Goal: Transaction & Acquisition: Obtain resource

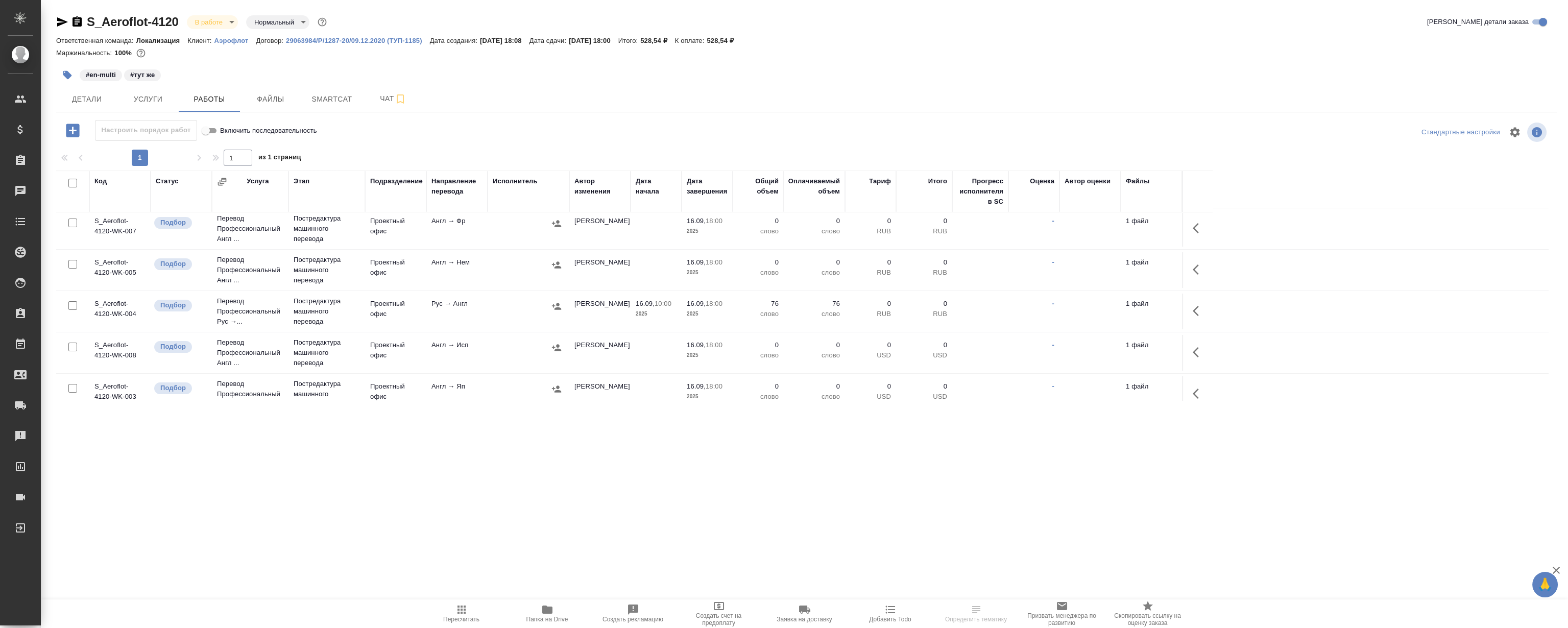
scroll to position [154, 0]
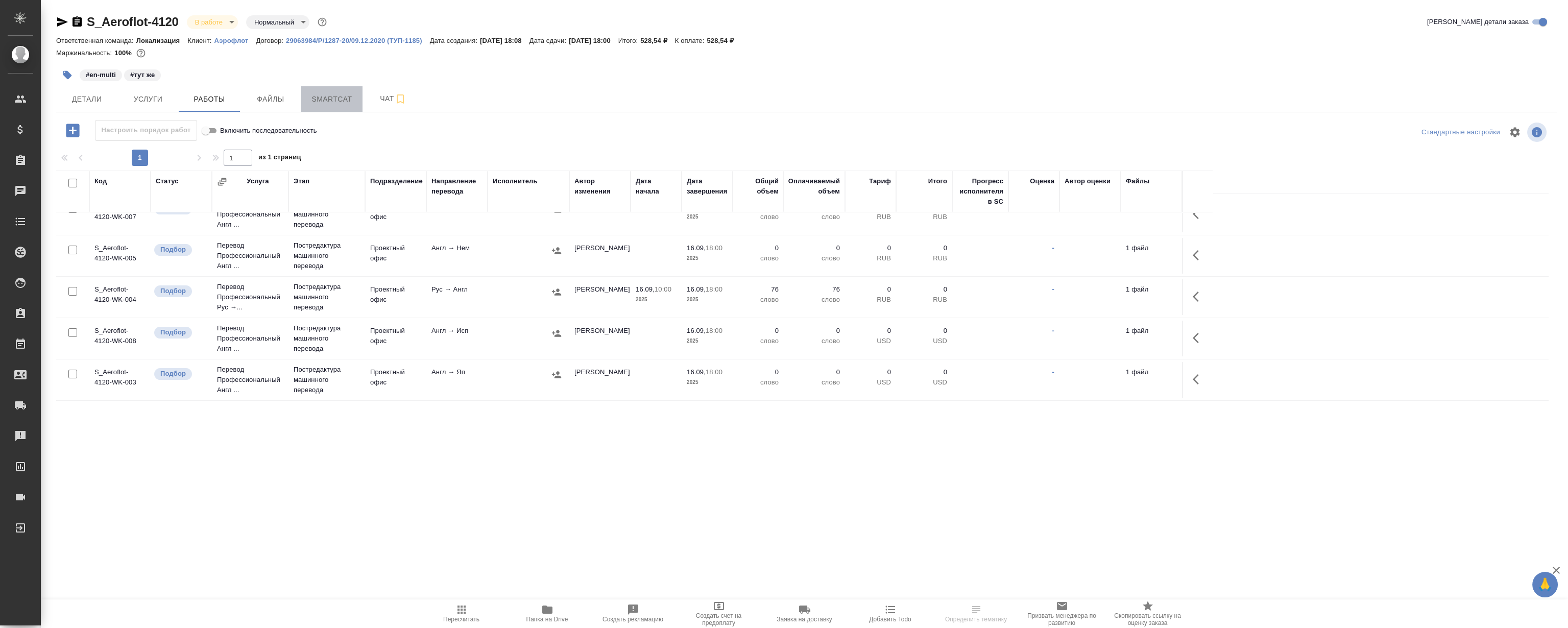
click at [345, 102] on span "Smartcat" at bounding box center [332, 99] width 49 height 13
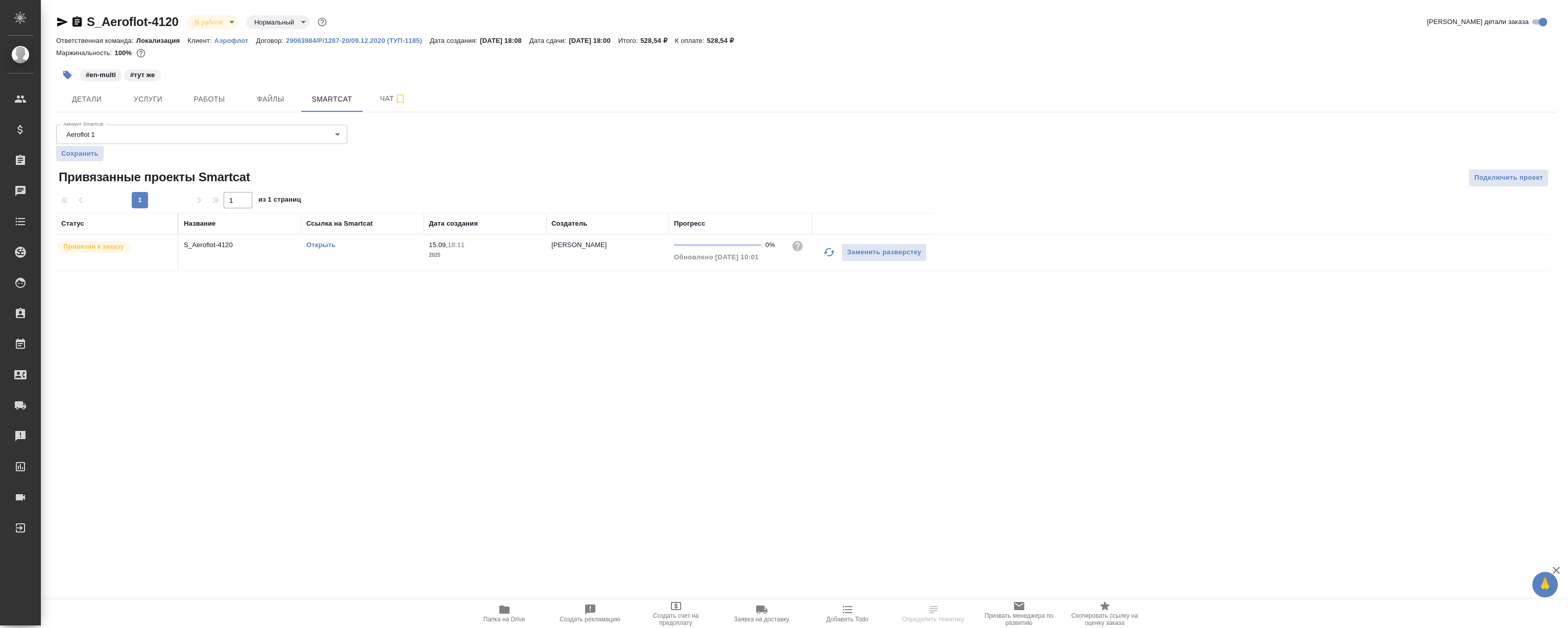
click at [313, 241] on link "Открыть" at bounding box center [321, 244] width 29 height 8
click at [214, 86] on button "Работы" at bounding box center [209, 98] width 61 height 25
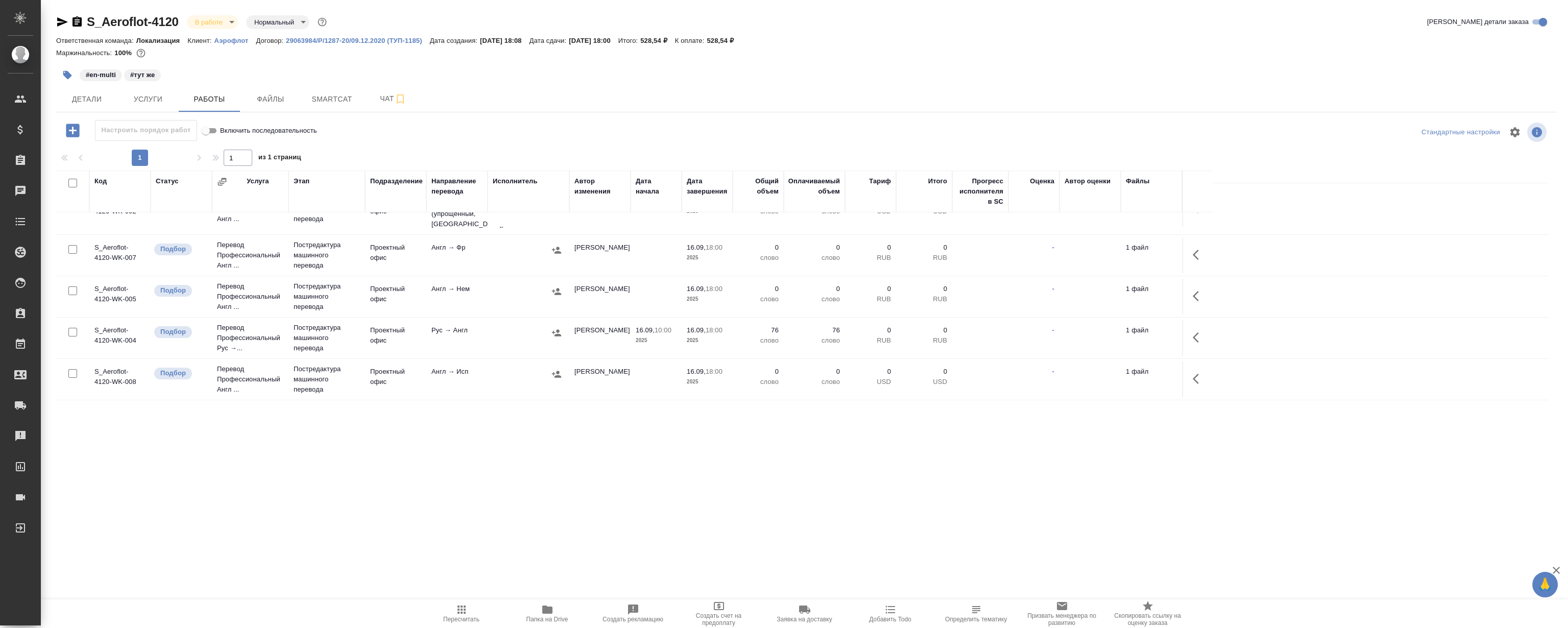
scroll to position [139, 0]
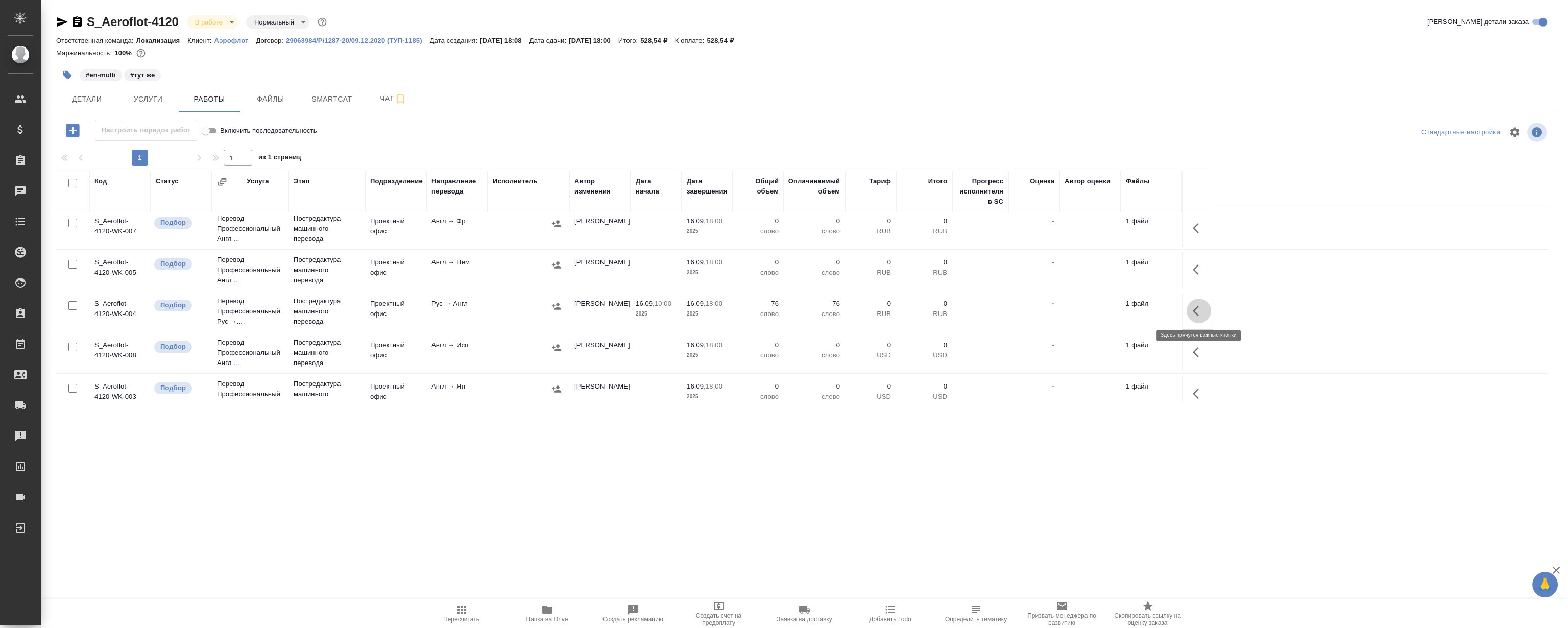
click at [1202, 307] on icon "button" at bounding box center [1199, 311] width 12 height 12
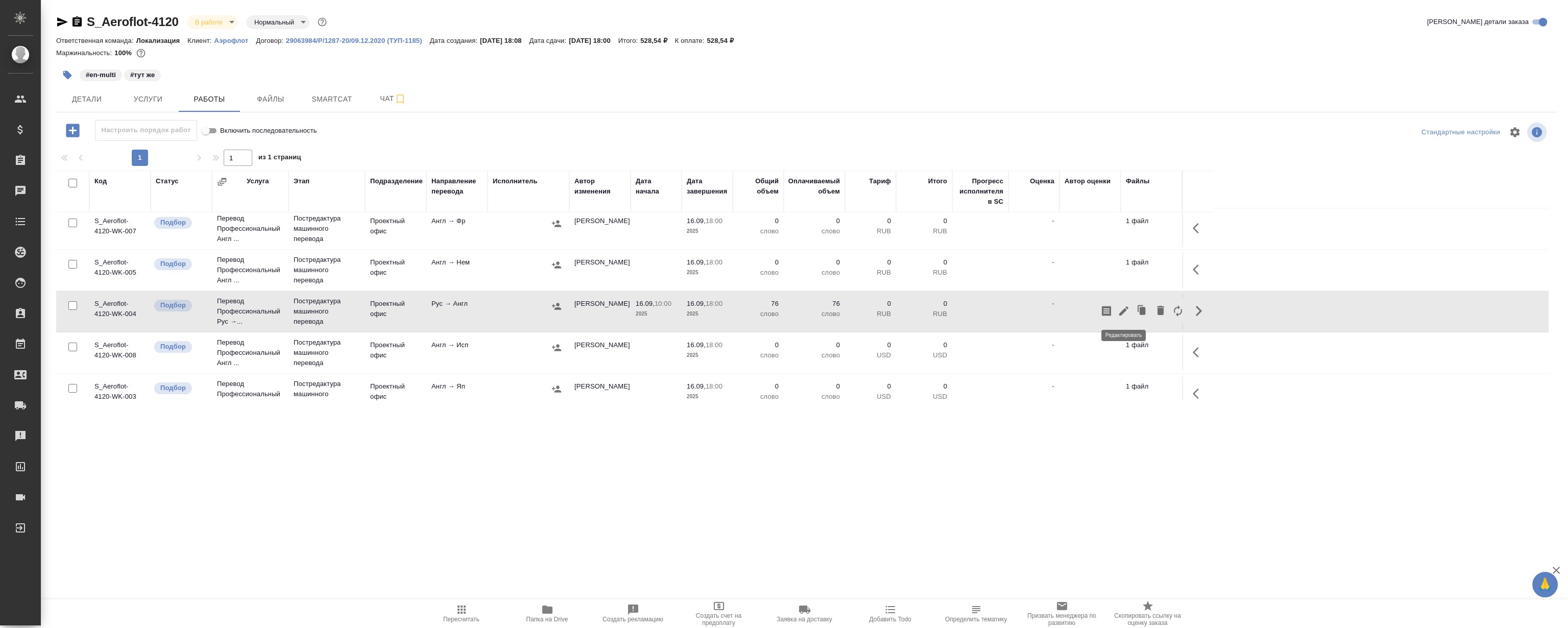
click at [1129, 308] on icon "button" at bounding box center [1124, 311] width 12 height 12
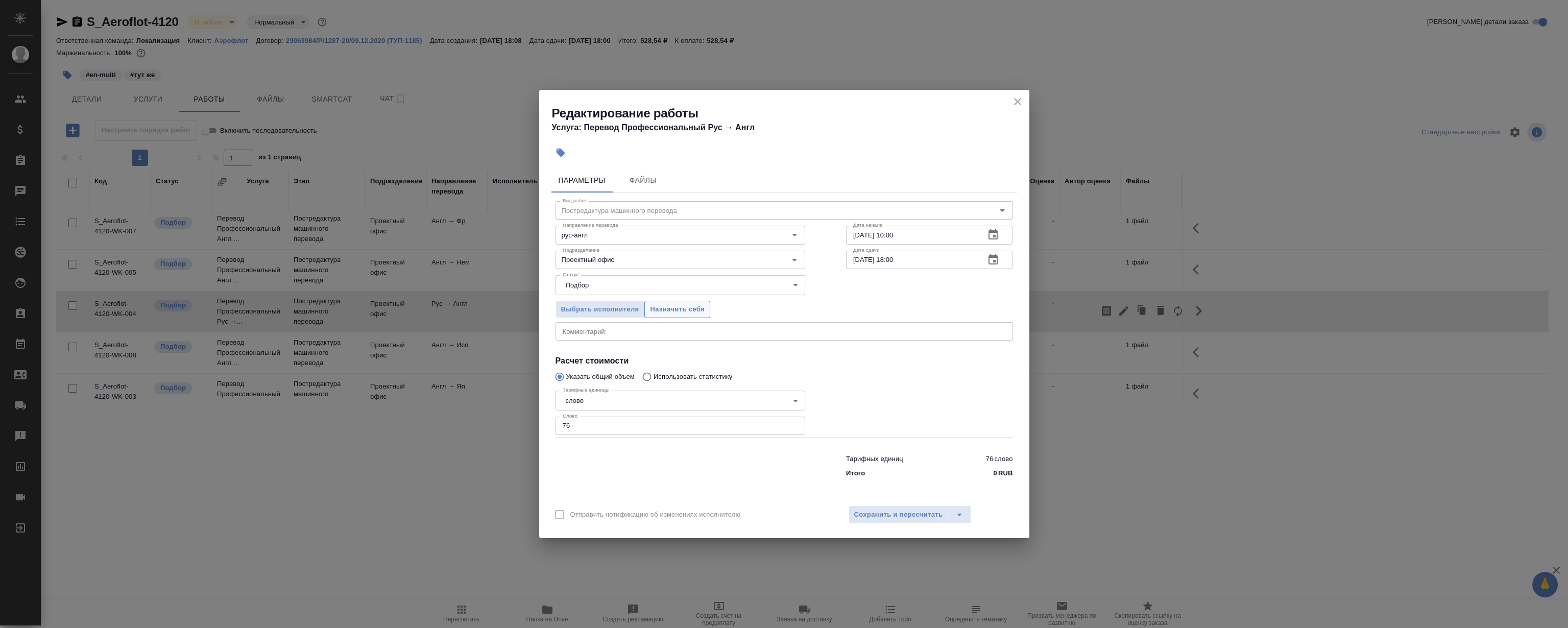
click at [687, 306] on span "Назначить себя" at bounding box center [677, 309] width 54 height 12
click at [1007, 103] on div "Редактирование работы Услуга: Перевод Профессиональный Рус → Англ" at bounding box center [784, 116] width 490 height 52
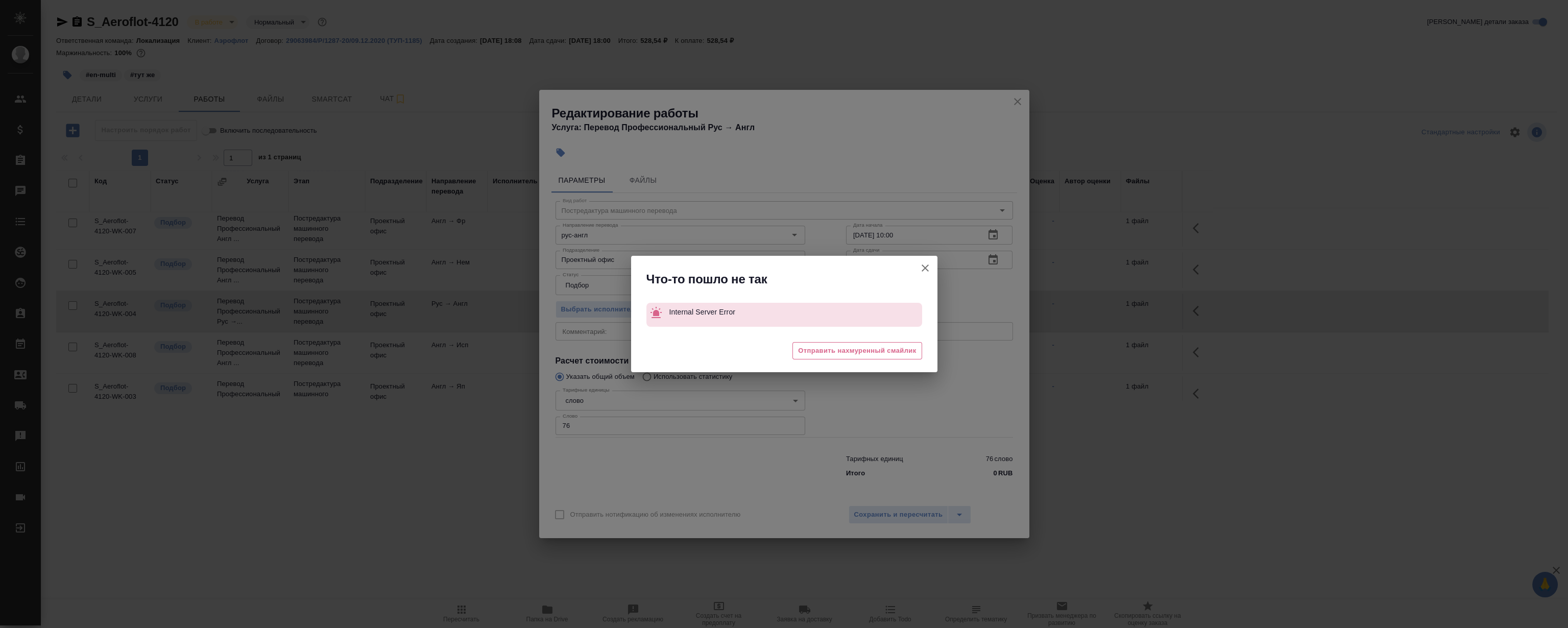
click at [1013, 100] on div "Что-то пошло не так Internal Server Error 😒 Отправить нахмуренный смайлик" at bounding box center [784, 314] width 1568 height 628
click at [928, 272] on icon "button" at bounding box center [925, 269] width 12 height 12
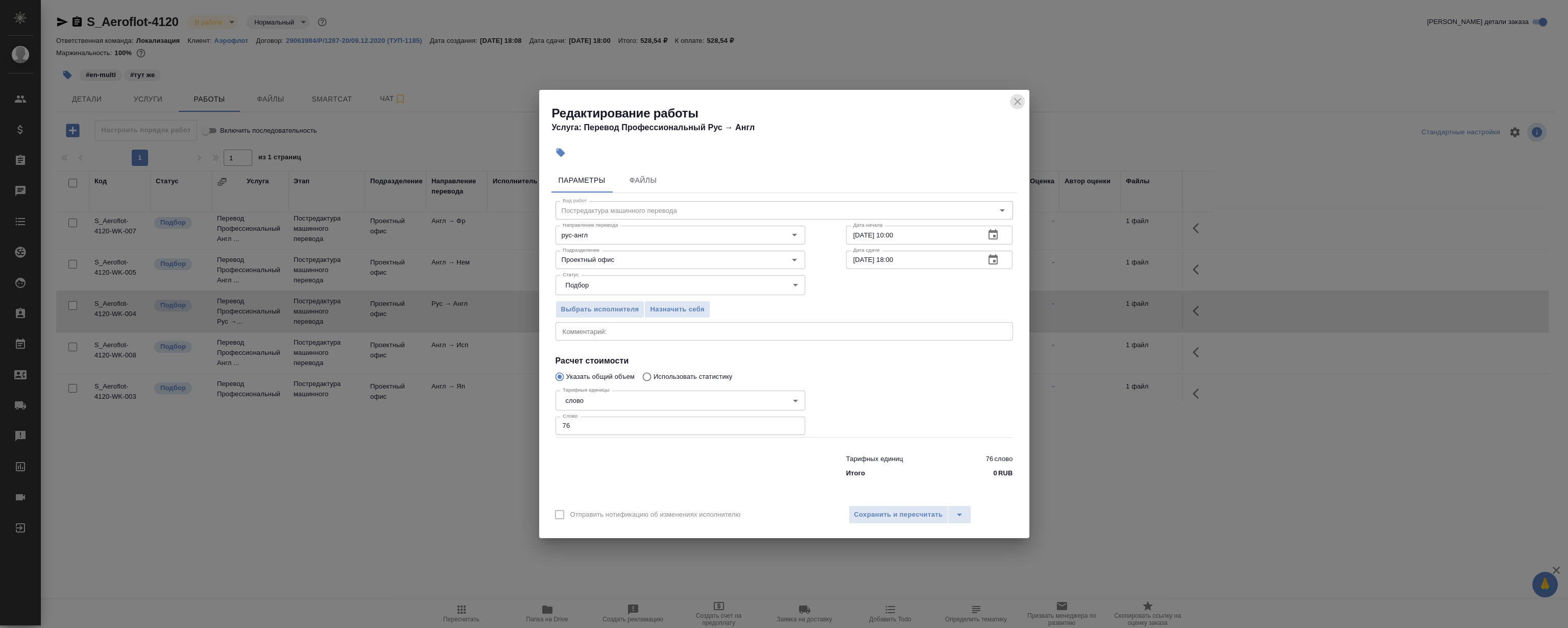
click at [1017, 103] on icon "close" at bounding box center [1017, 102] width 12 height 12
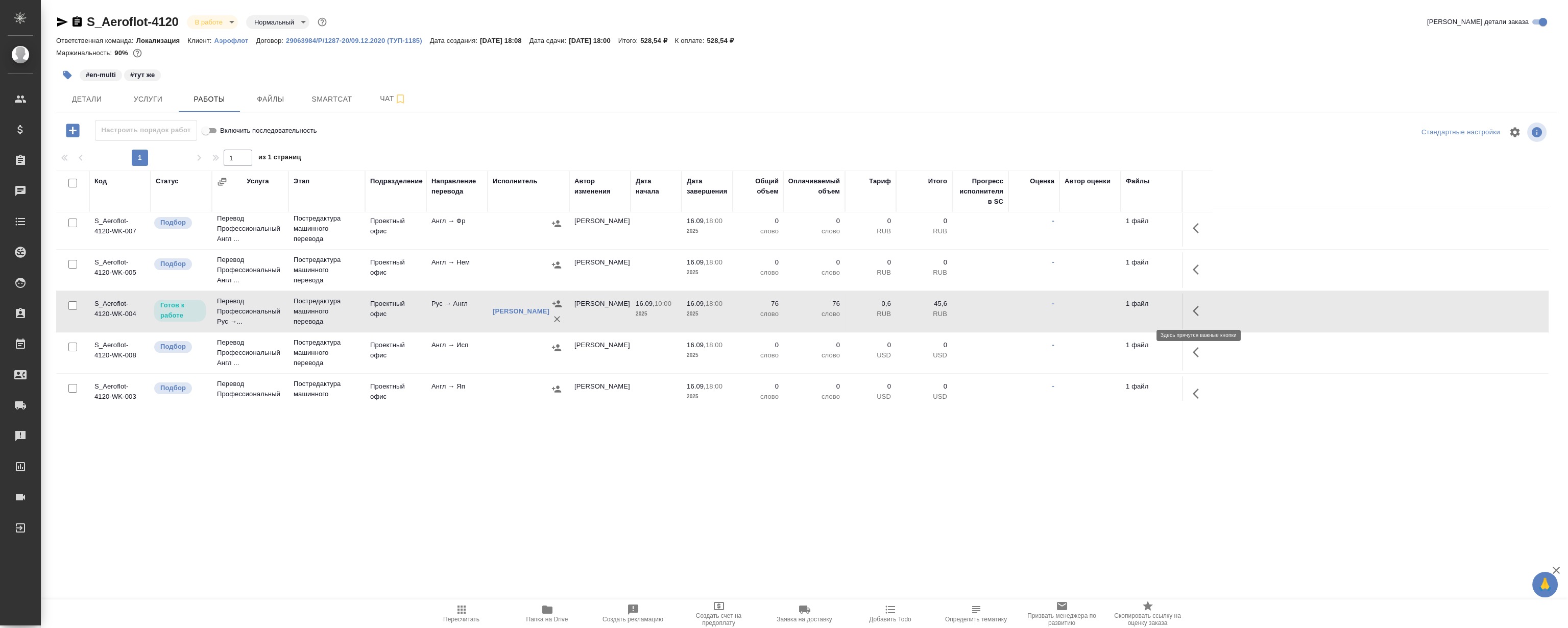
click at [1197, 306] on icon "button" at bounding box center [1196, 311] width 6 height 10
click at [1124, 302] on button "button" at bounding box center [1123, 311] width 17 height 25
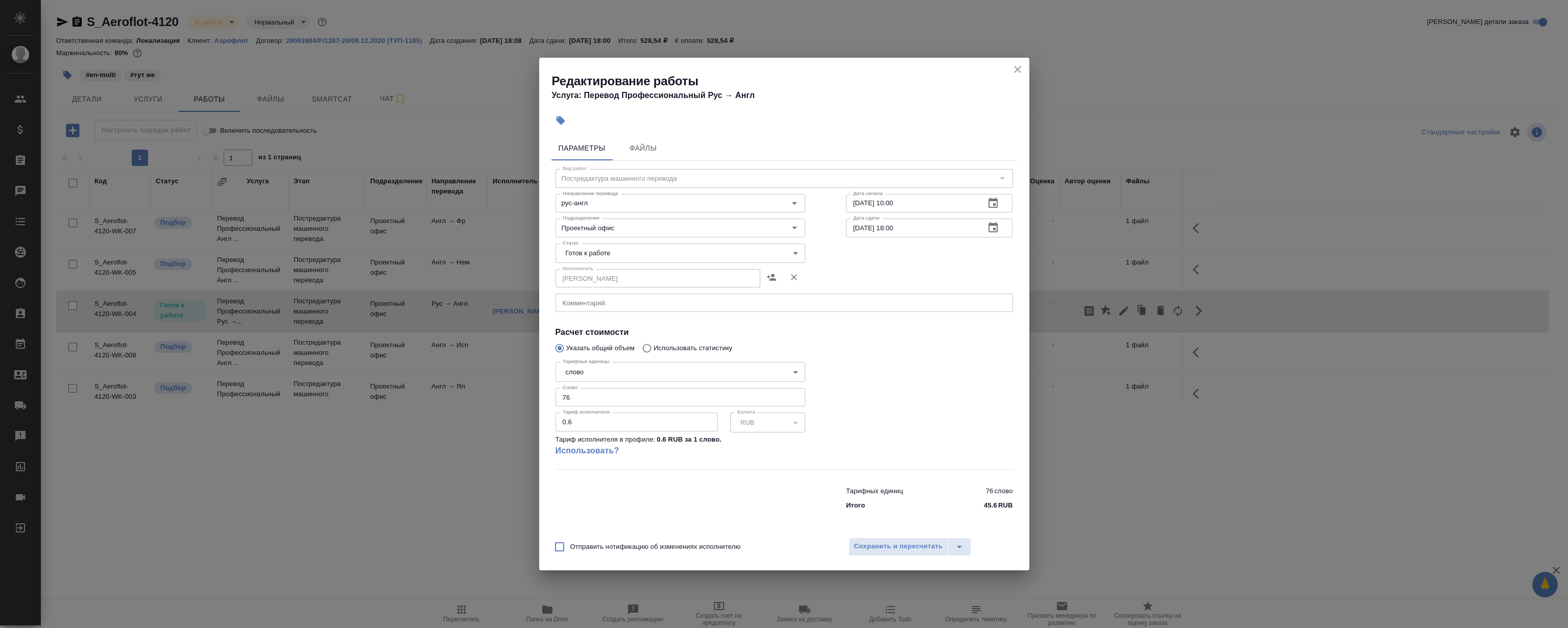
click at [658, 245] on body "🙏 .cls-1 fill:#fff; AWATERA Magerramov Ruslan Клиенты Спецификации Заказы 0 Чат…" at bounding box center [784, 314] width 1568 height 628
click at [728, 121] on div at bounding box center [784, 314] width 1568 height 628
click at [659, 223] on input "Проектный офис" at bounding box center [663, 228] width 209 height 12
click at [617, 259] on li "LocQA" at bounding box center [679, 251] width 250 height 19
type input "LocQA"
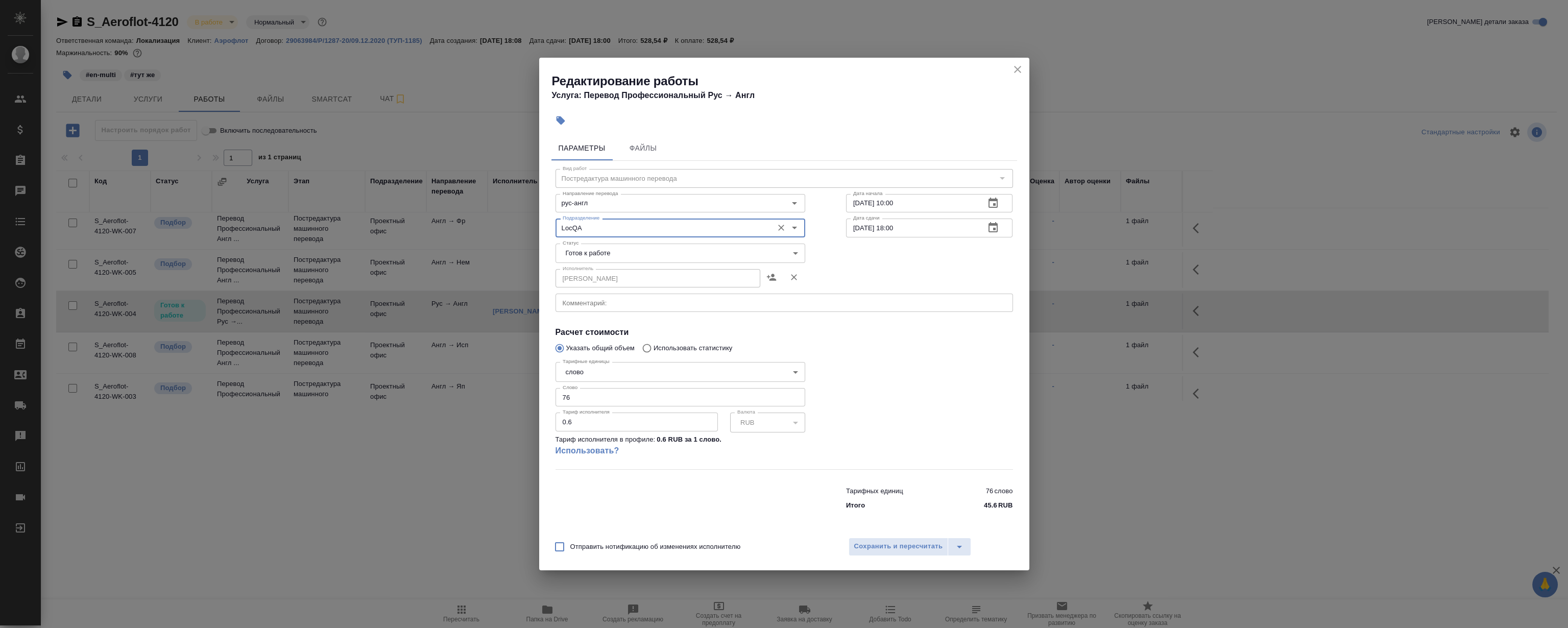
click at [595, 253] on body "🙏 .cls-1 fill:#fff; AWATERA Magerramov Ruslan Клиенты Спецификации Заказы 0 Чат…" at bounding box center [784, 314] width 1568 height 628
click at [600, 297] on li "Сдан" at bounding box center [679, 305] width 250 height 17
type input "closed"
click at [909, 541] on span "Сохранить и пересчитать" at bounding box center [898, 546] width 89 height 12
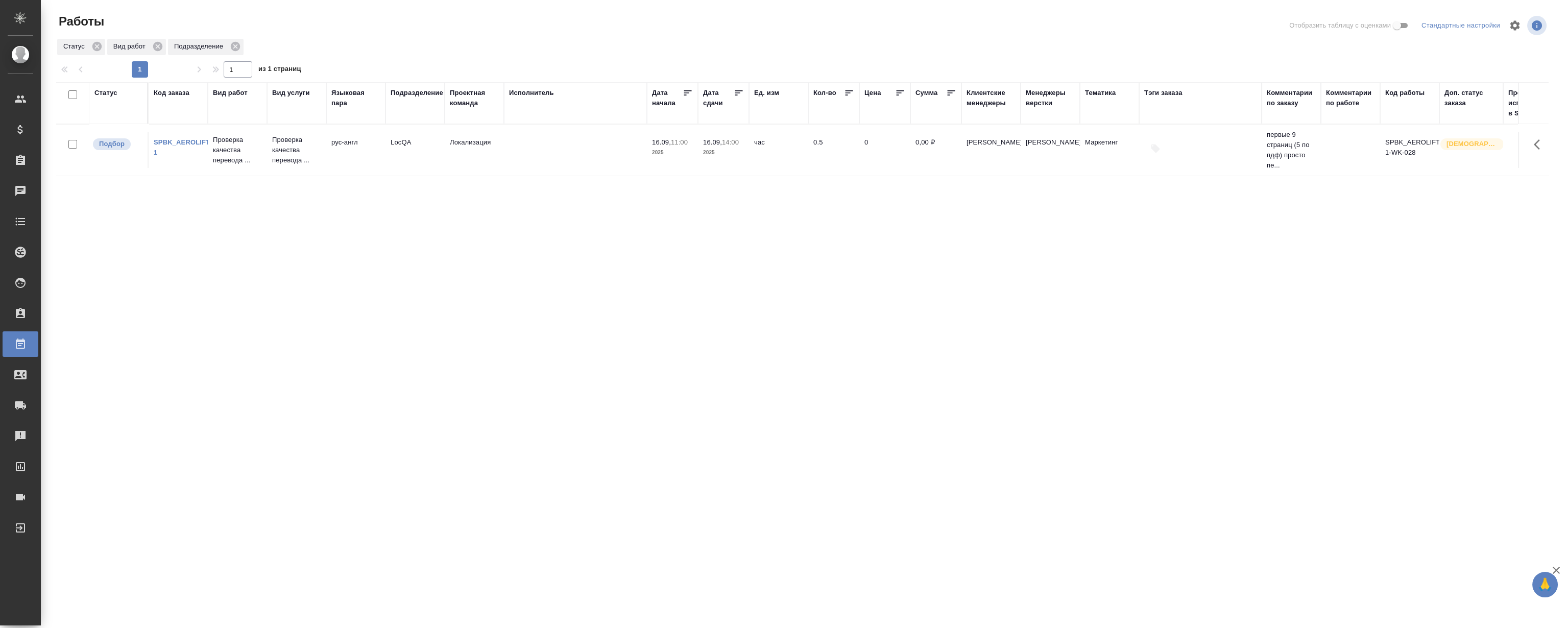
click at [165, 140] on link "SPBK_AEROLIFT-1" at bounding box center [182, 147] width 59 height 18
click at [653, 343] on div "Статус Код заказа Вид работ Вид услуги Языковая пара Подразделение Проектная ко…" at bounding box center [803, 266] width 1492 height 368
click at [655, 332] on div "Статус Код заказа Вид работ Вид услуги Языковая пара Подразделение Проектная ко…" at bounding box center [803, 266] width 1492 height 368
click at [165, 143] on link "SPBK_AEROLIFT-1" at bounding box center [182, 147] width 59 height 18
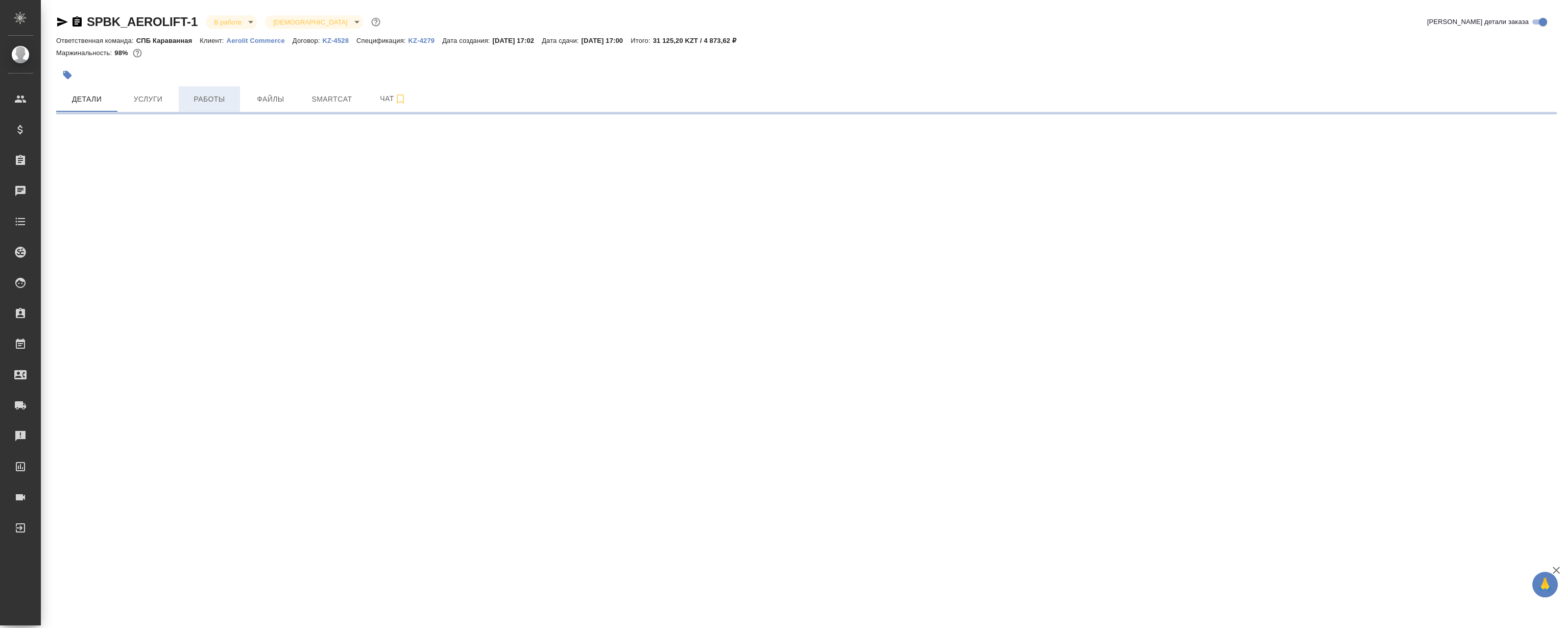
select select "RU"
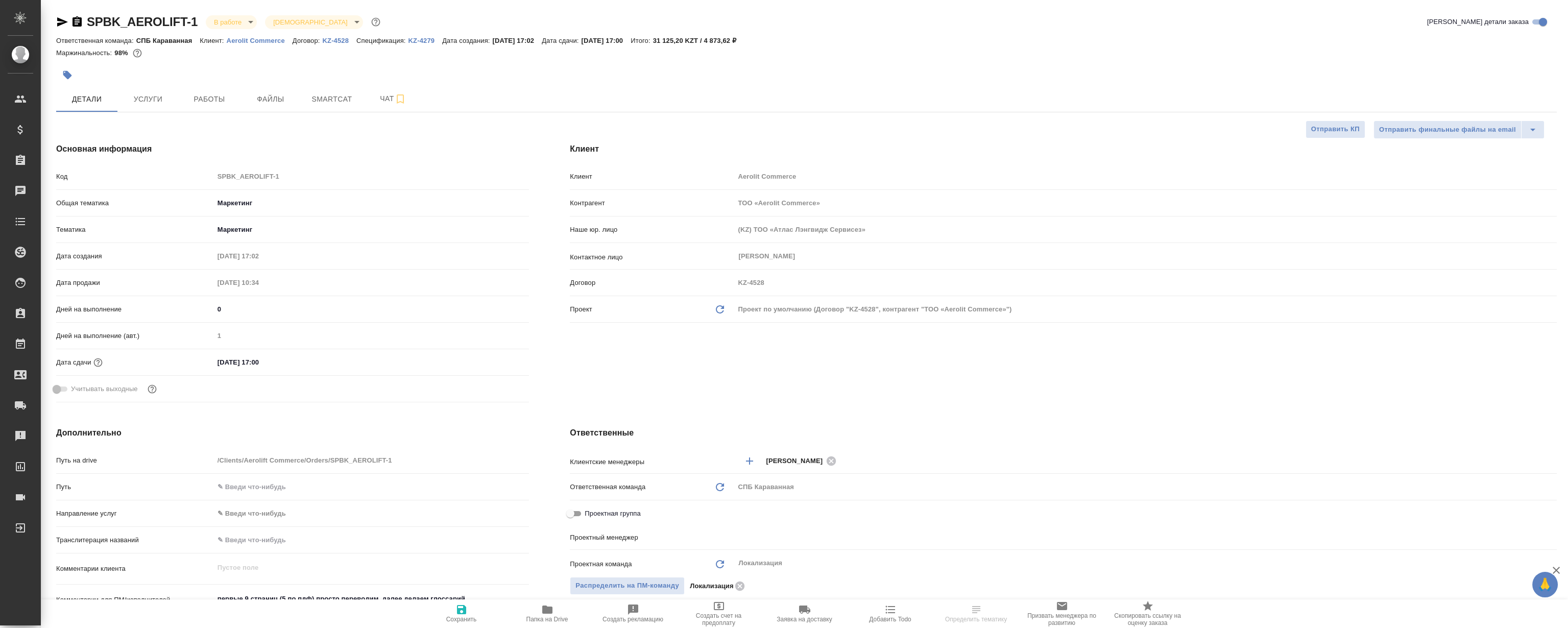
type textarea "x"
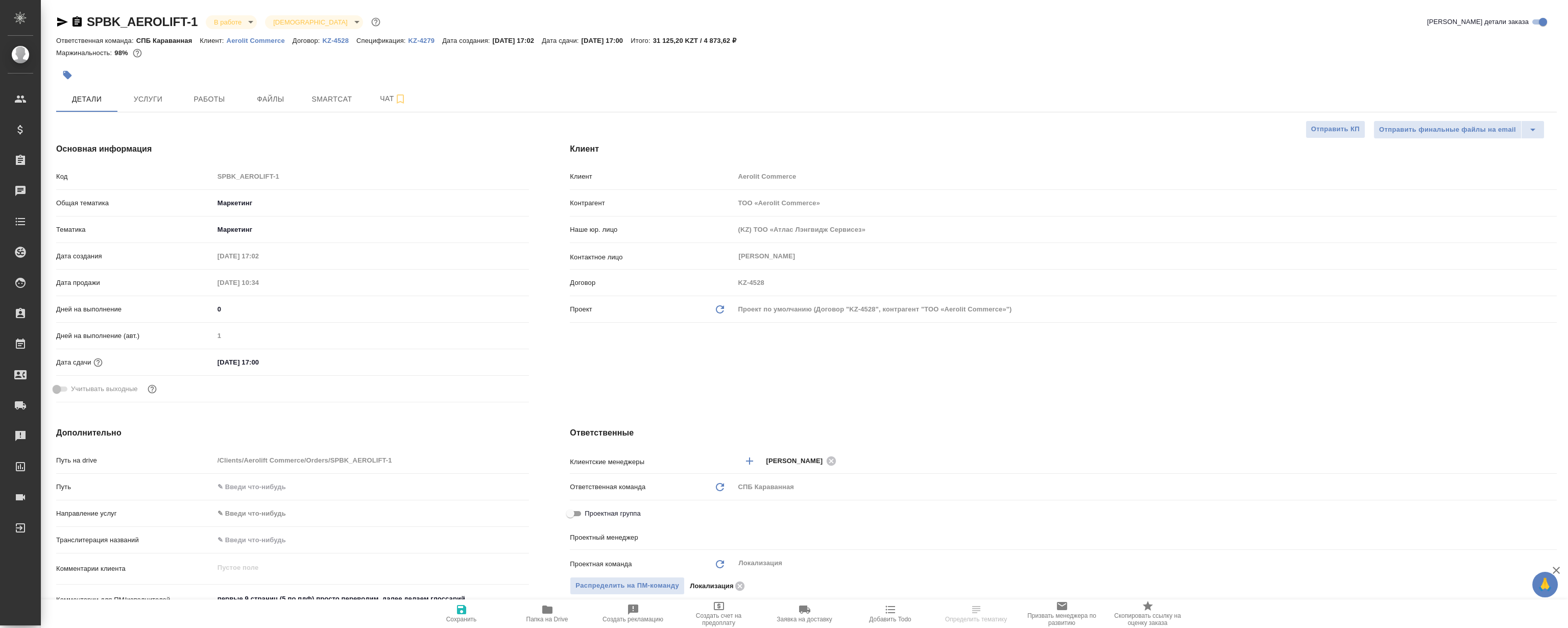
type textarea "x"
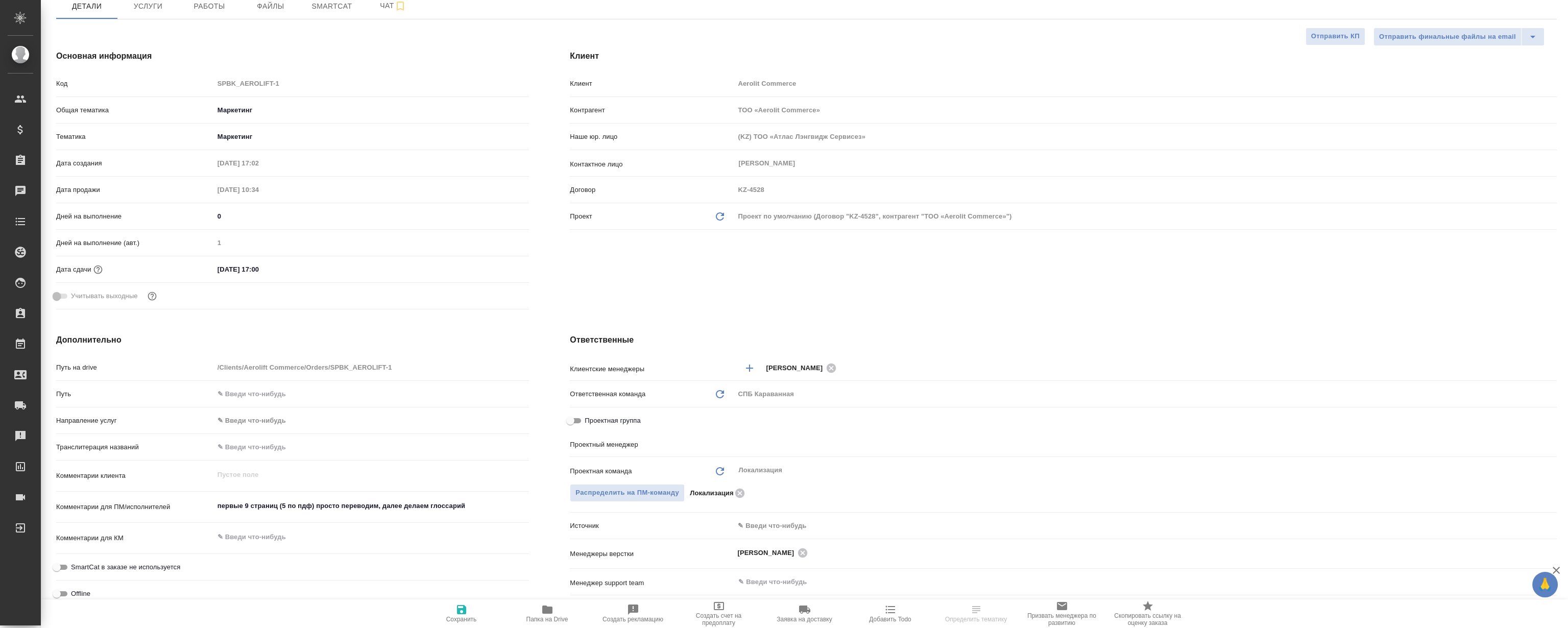
type input "[PERSON_NAME]"
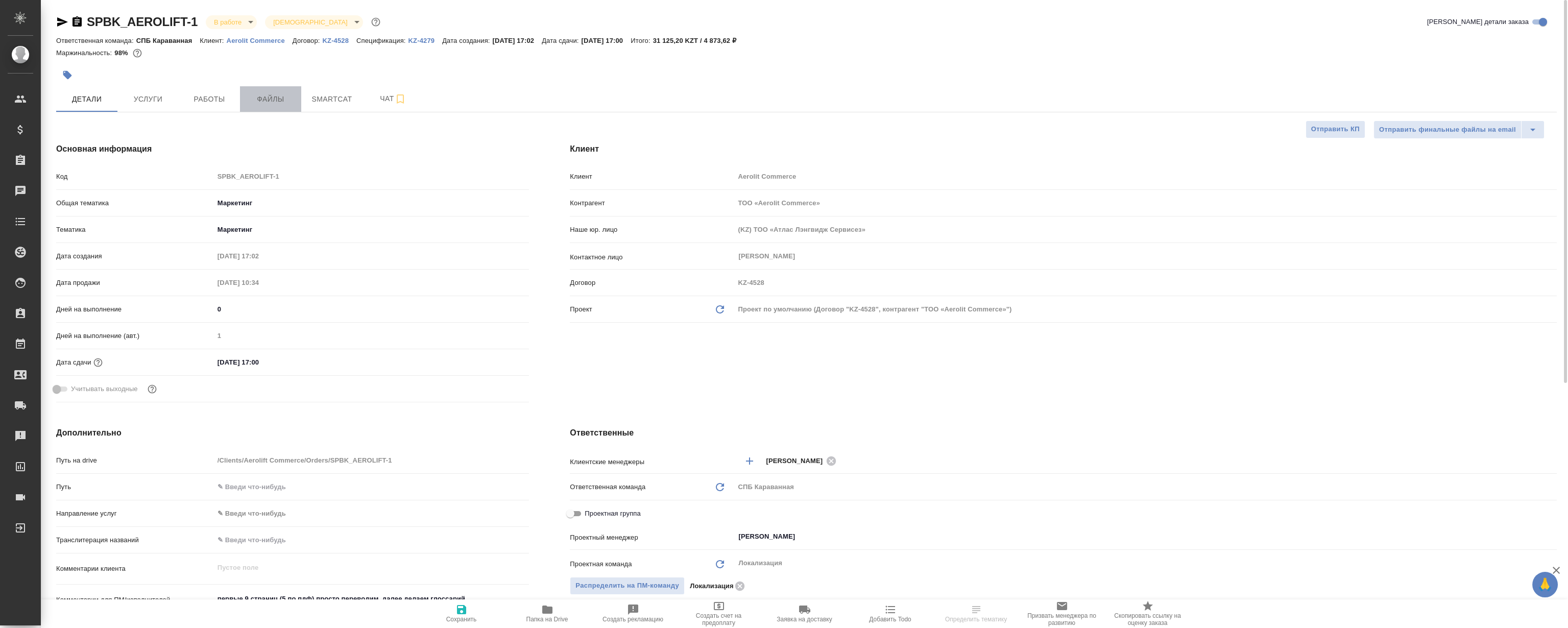
click at [242, 95] on button "Файлы" at bounding box center [271, 98] width 61 height 25
click at [226, 96] on span "Работы" at bounding box center [209, 99] width 49 height 13
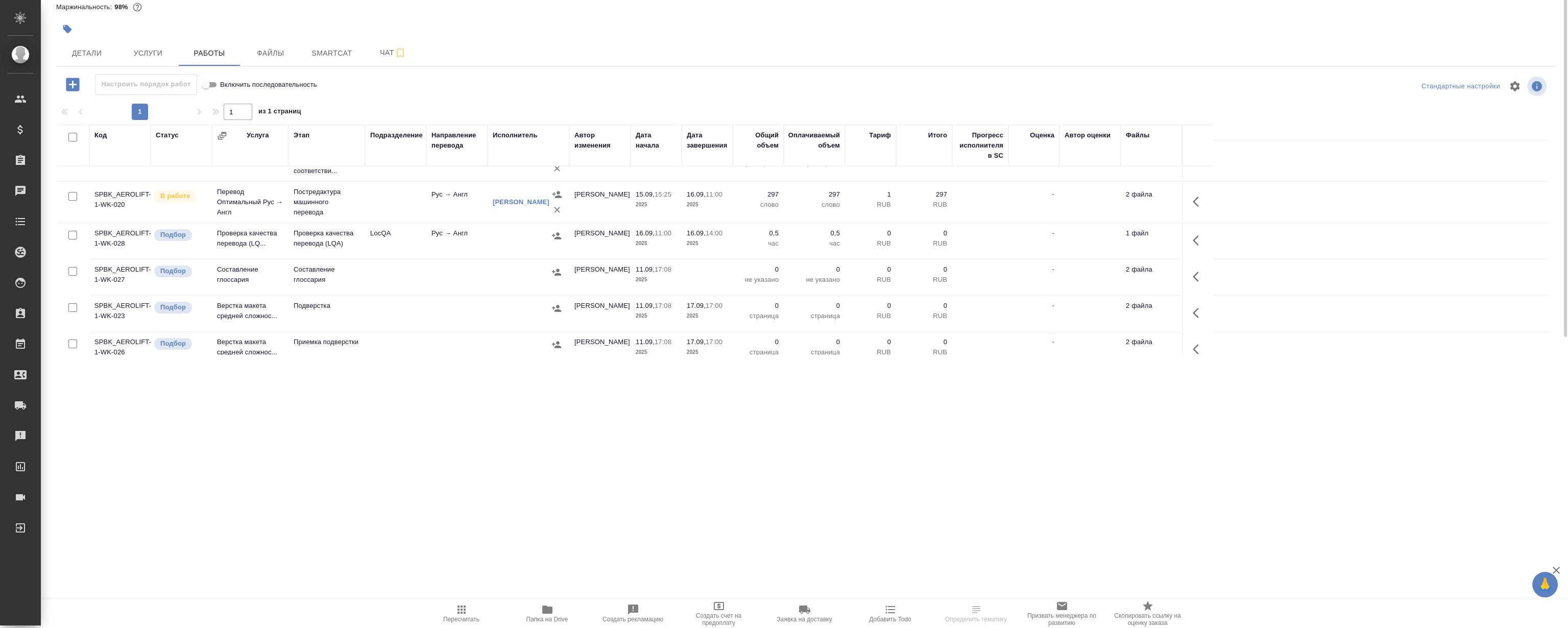
scroll to position [81, 0]
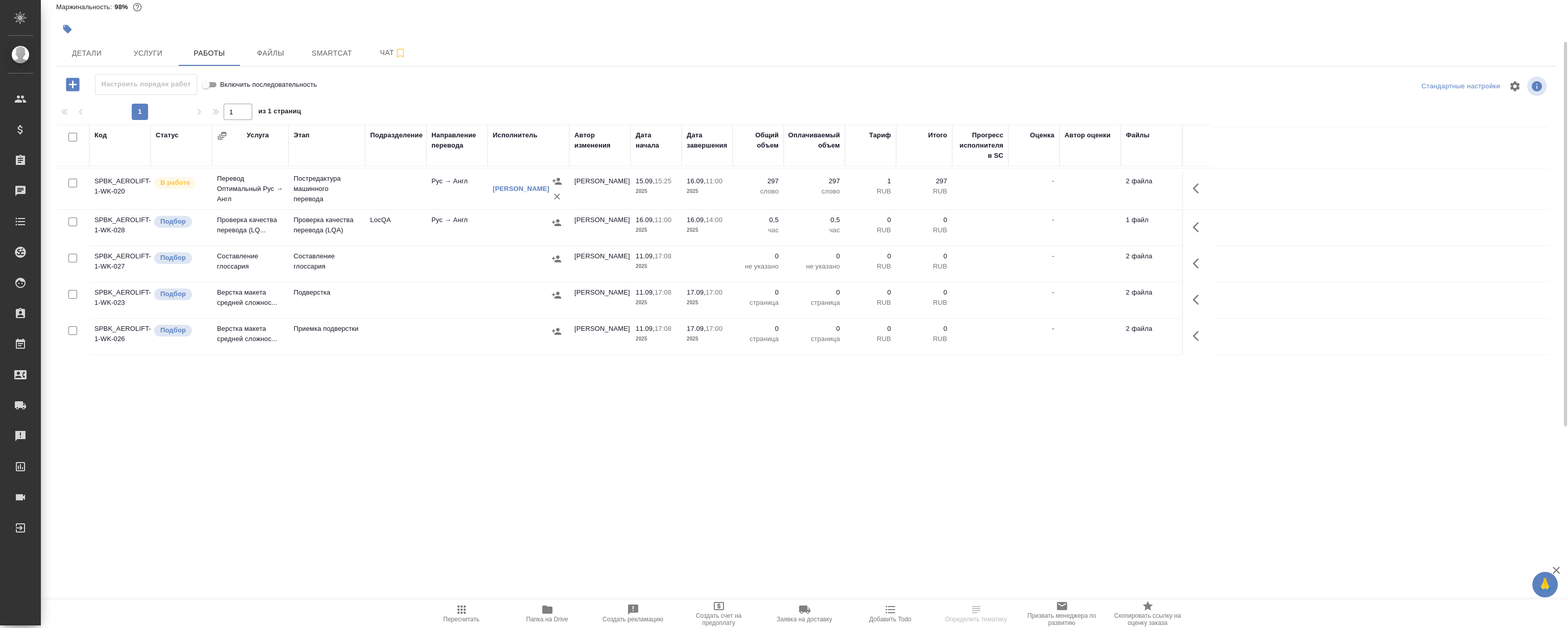
click at [377, 414] on div "SPBK_AEROLIFT-1 В работе inProgress Святая троица holyTrinity Кратко детали зак…" at bounding box center [804, 213] width 1527 height 426
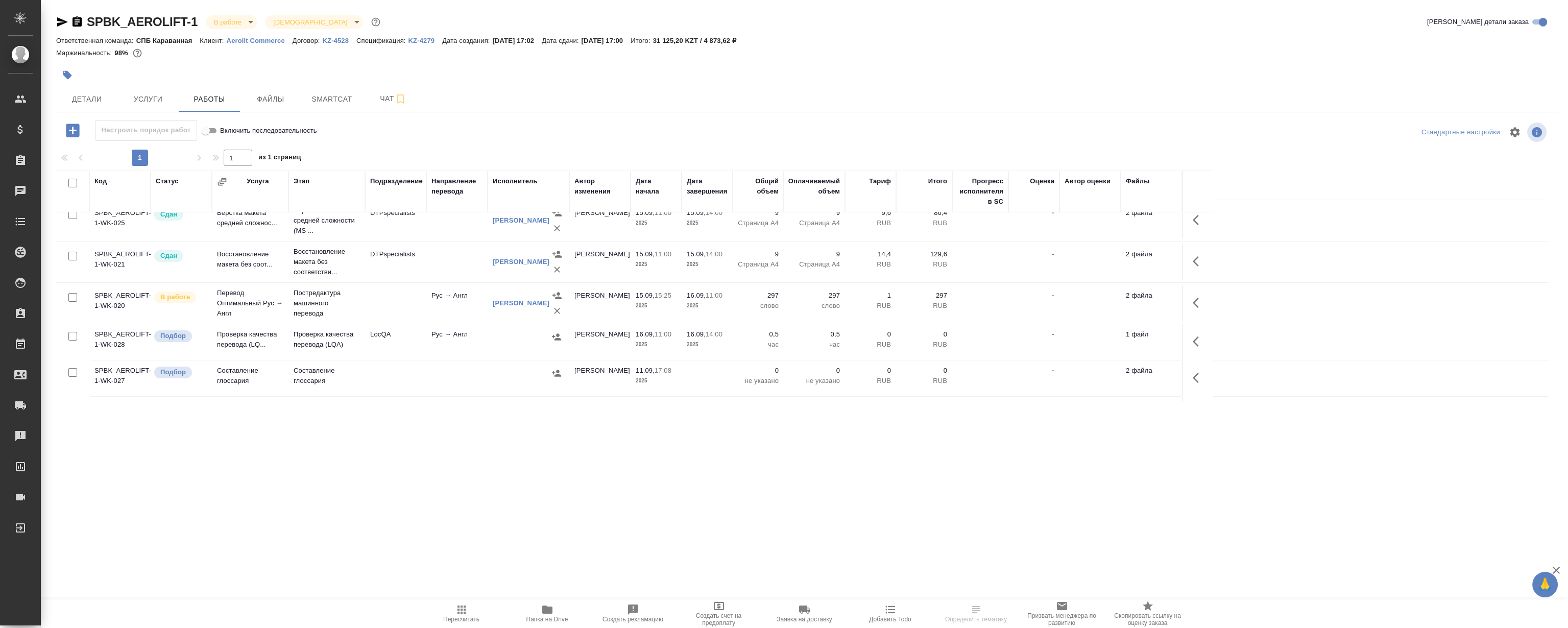
scroll to position [0, 0]
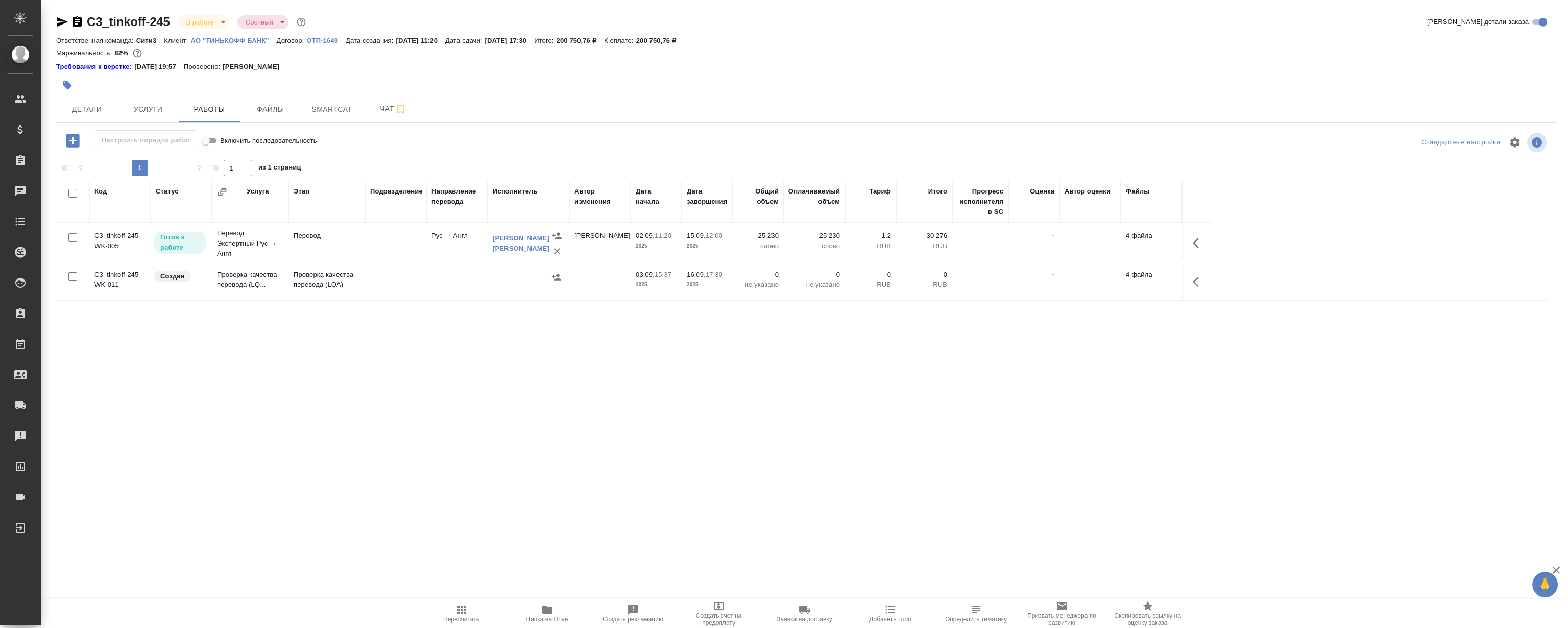
click at [622, 90] on div at bounding box center [556, 85] width 1000 height 23
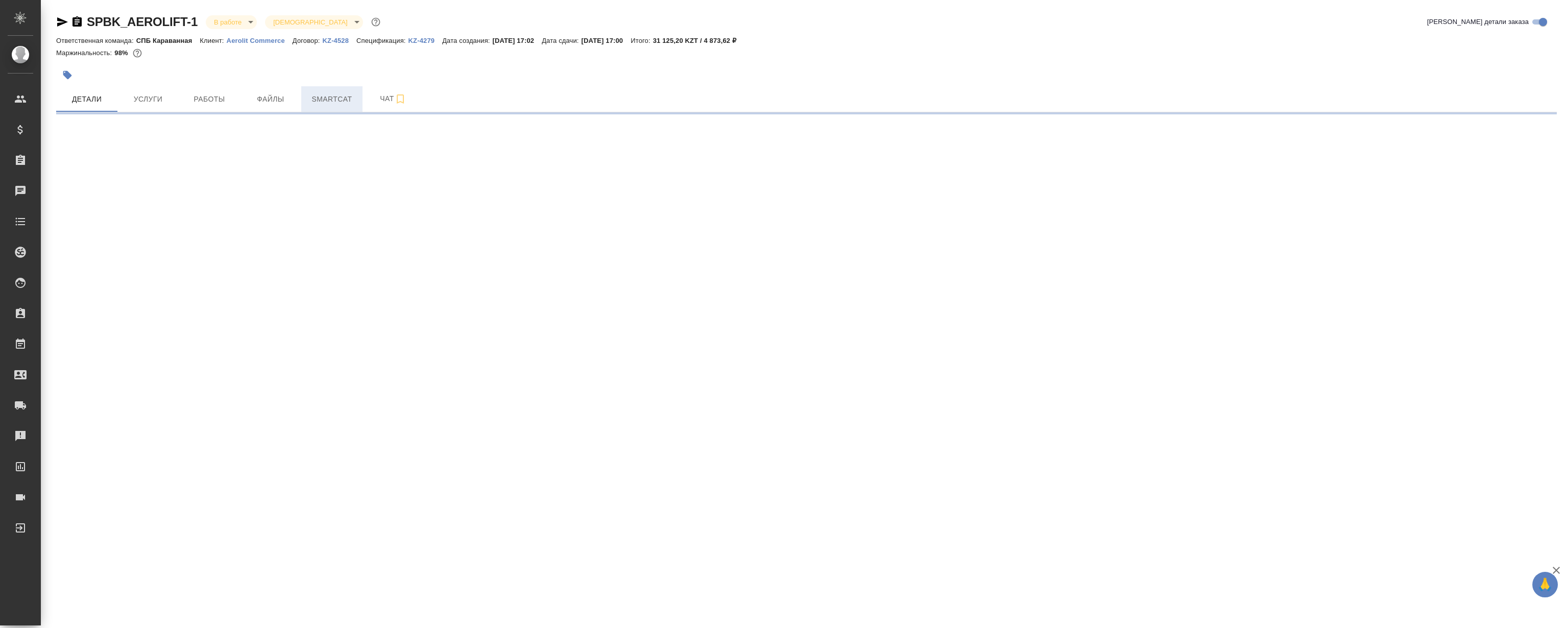
select select "RU"
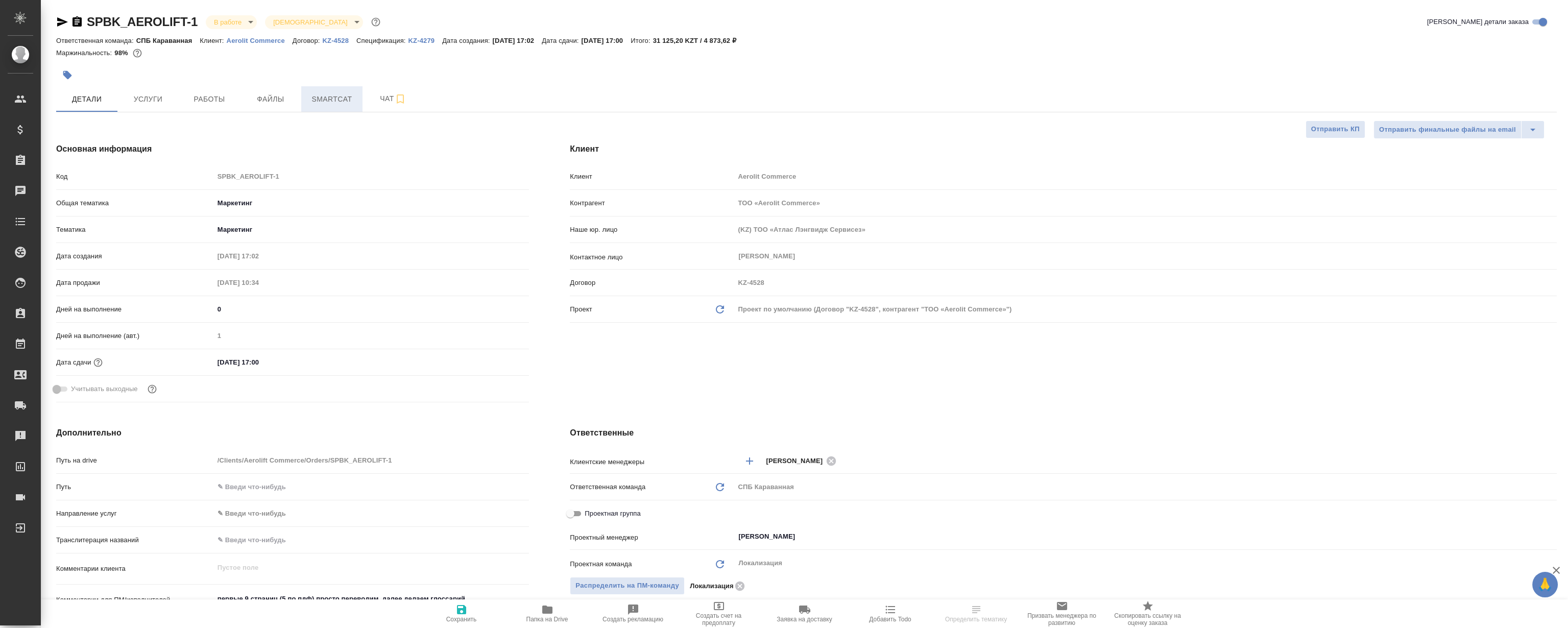
type textarea "x"
click at [332, 102] on span "Smartcat" at bounding box center [332, 99] width 49 height 13
type textarea "x"
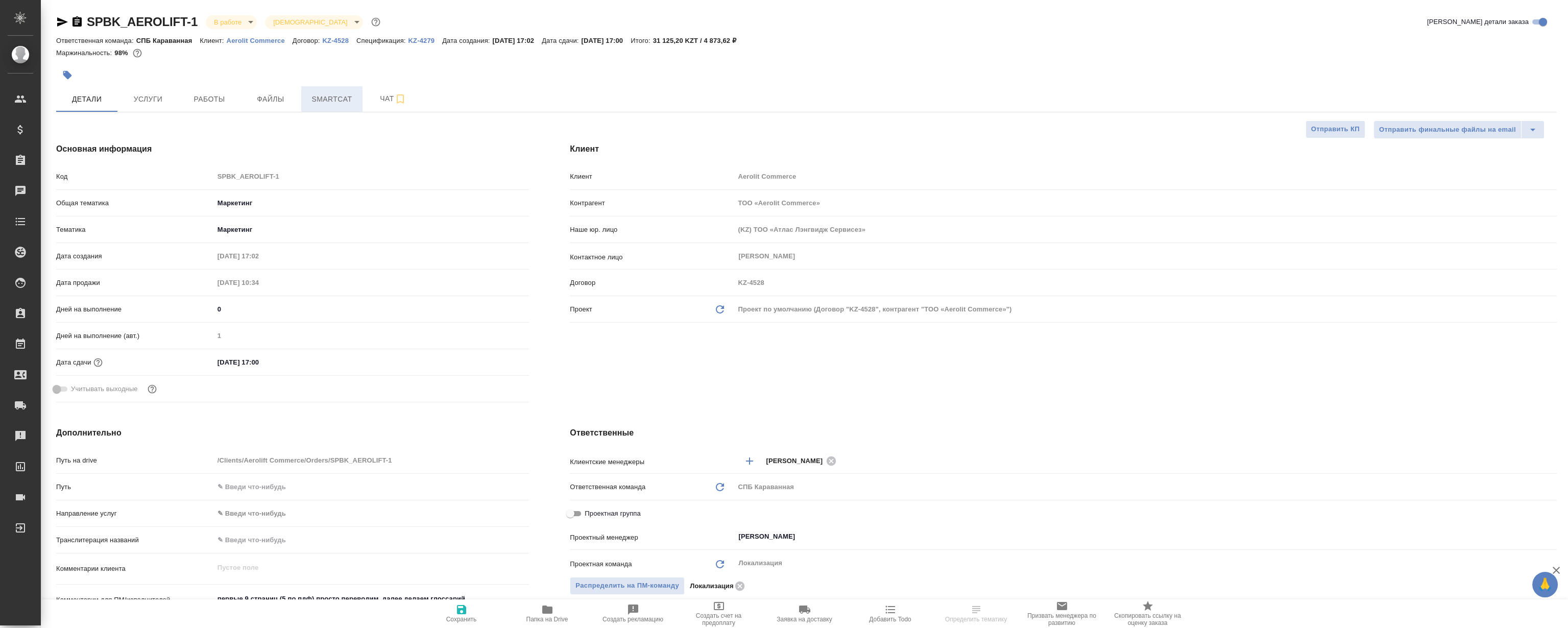
type textarea "x"
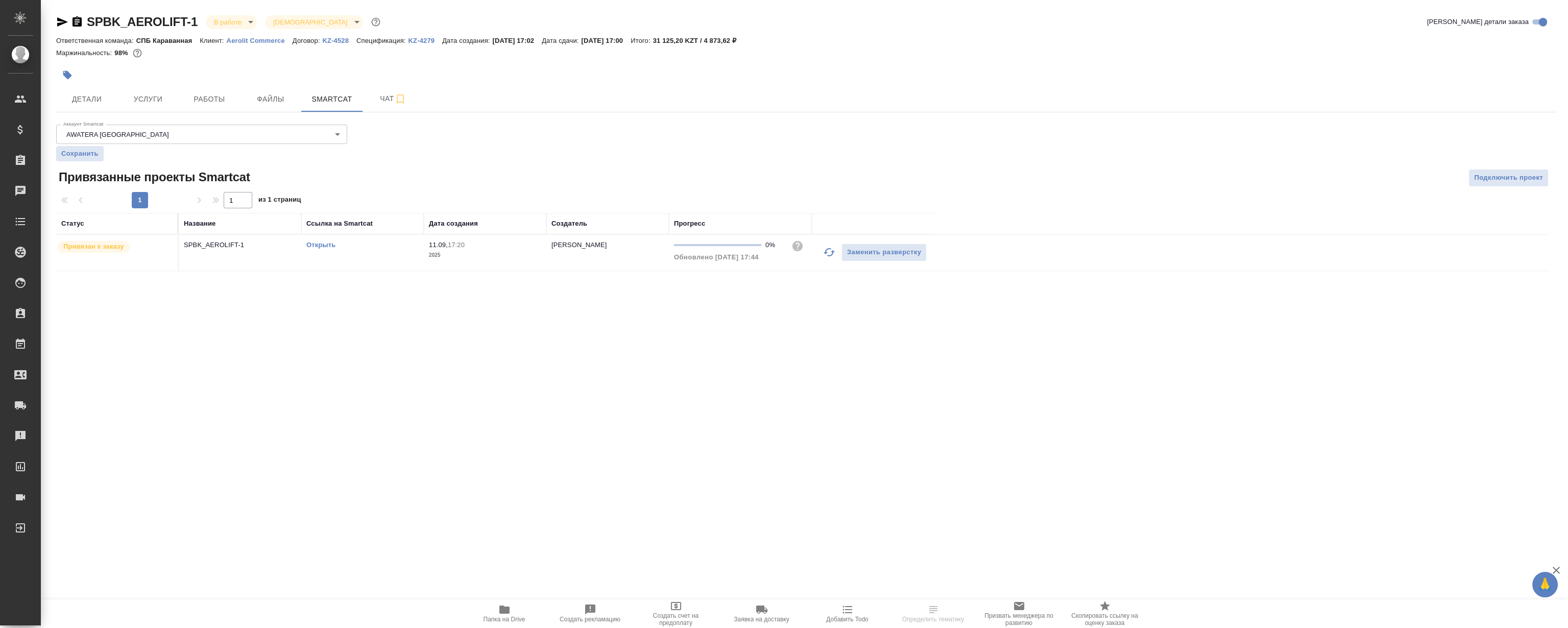
click at [327, 244] on link "Открыть" at bounding box center [321, 244] width 29 height 8
click at [306, 322] on div ".cls-1 fill:#fff; AWATERA [PERSON_NAME] Клиенты Спецификации Заказы 0 Чаты Todo…" at bounding box center [784, 314] width 1568 height 628
click at [319, 247] on link "Открыть" at bounding box center [321, 244] width 29 height 8
click at [65, 22] on icon "button" at bounding box center [63, 21] width 11 height 9
click at [193, 96] on span "Работы" at bounding box center [209, 99] width 49 height 13
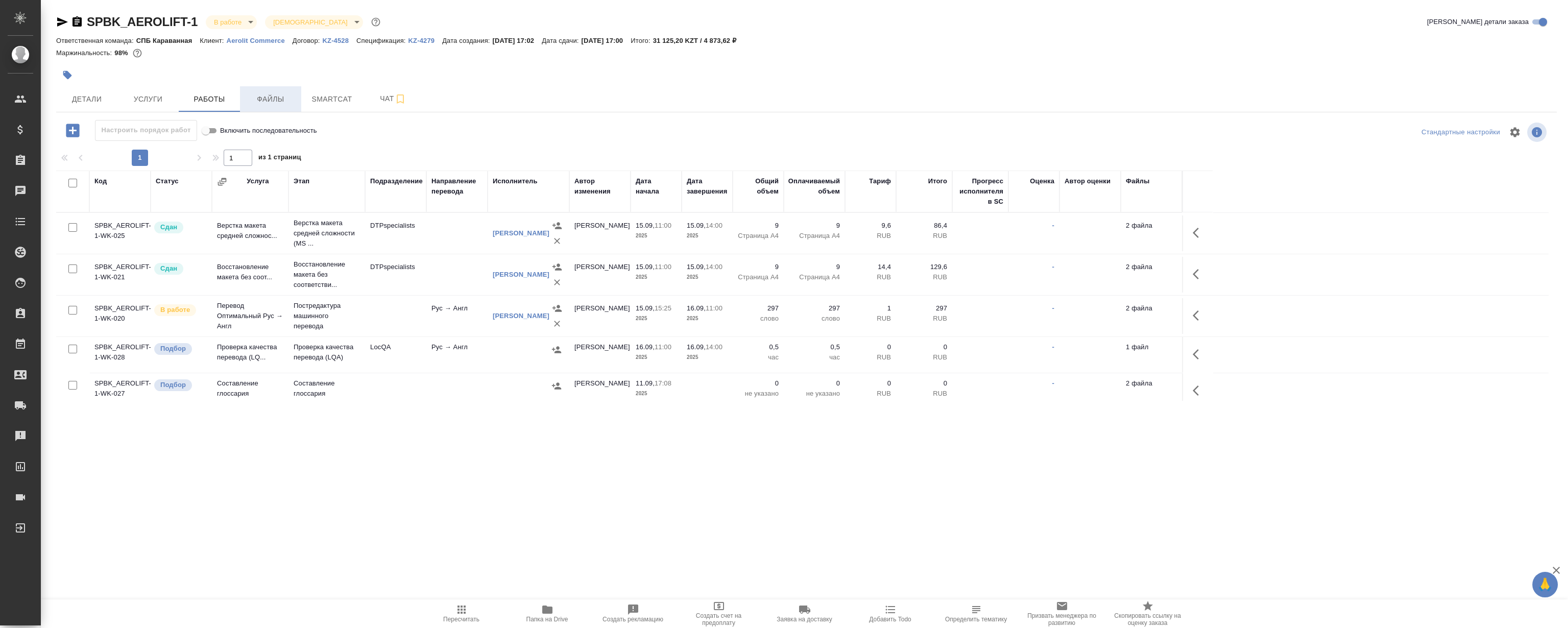
click at [279, 96] on span "Файлы" at bounding box center [271, 99] width 49 height 13
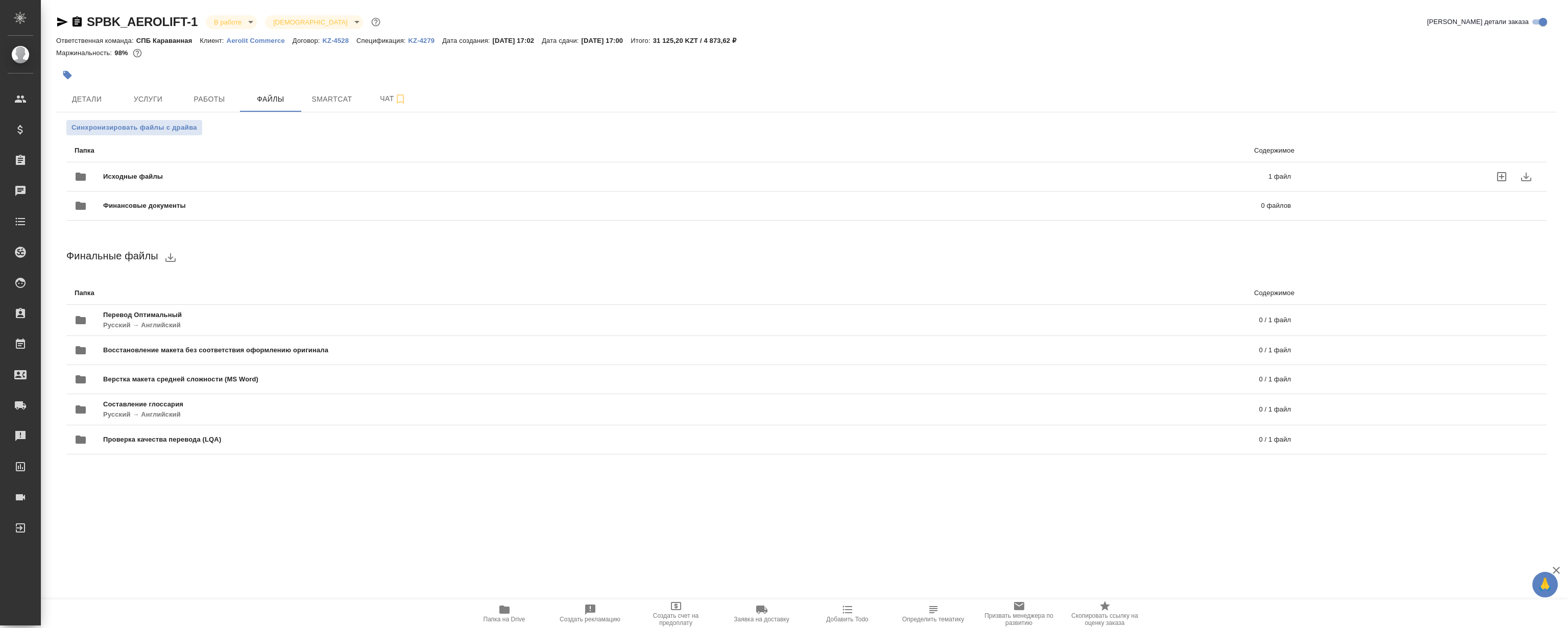
click at [231, 168] on div "Исходные файлы 1 файл" at bounding box center [682, 177] width 1216 height 25
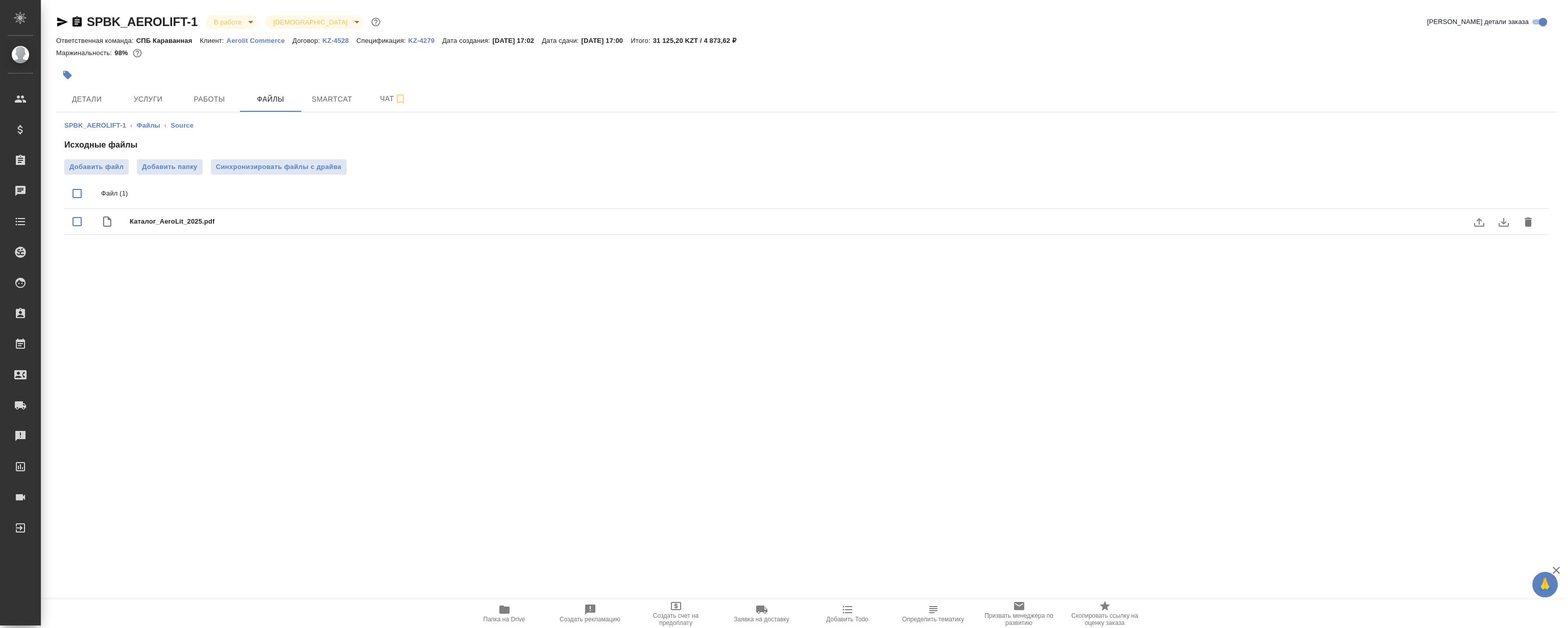
click at [1498, 224] on icon "download" at bounding box center [1504, 222] width 12 height 12
click at [101, 102] on span "Детали" at bounding box center [86, 99] width 49 height 13
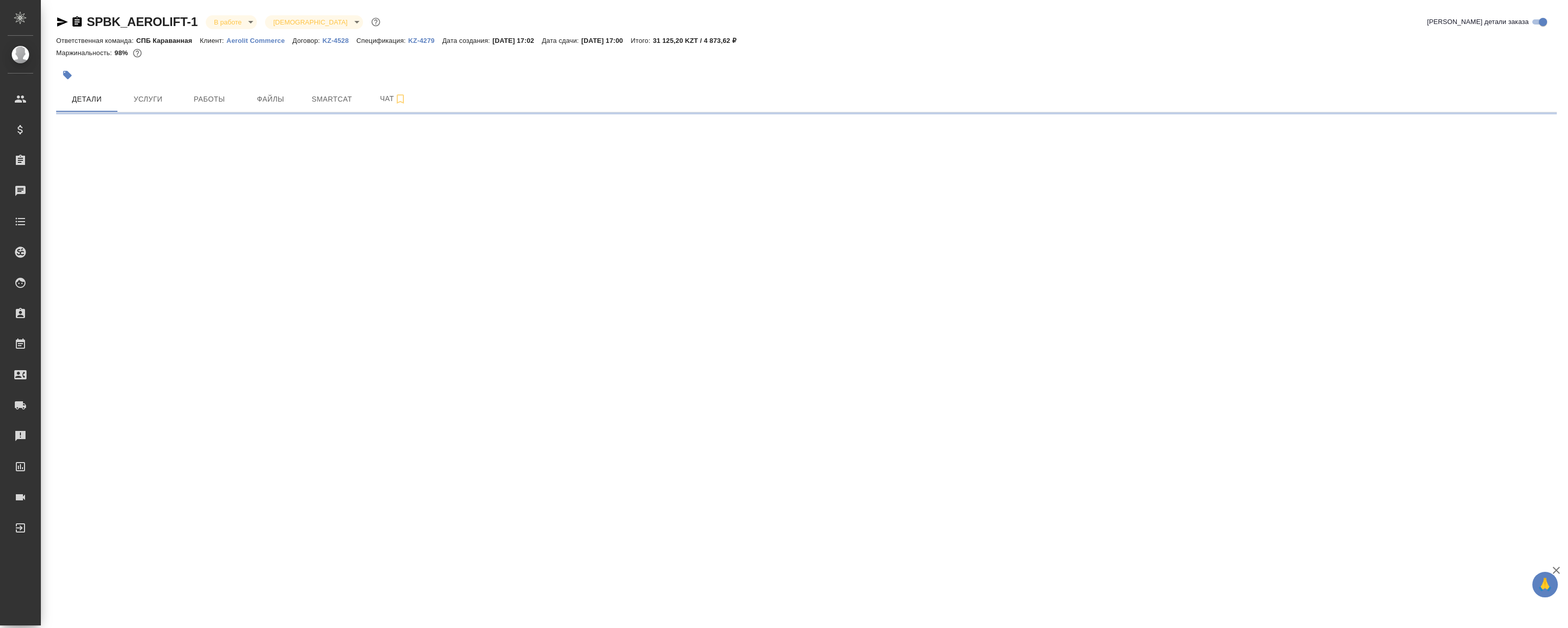
select select "RU"
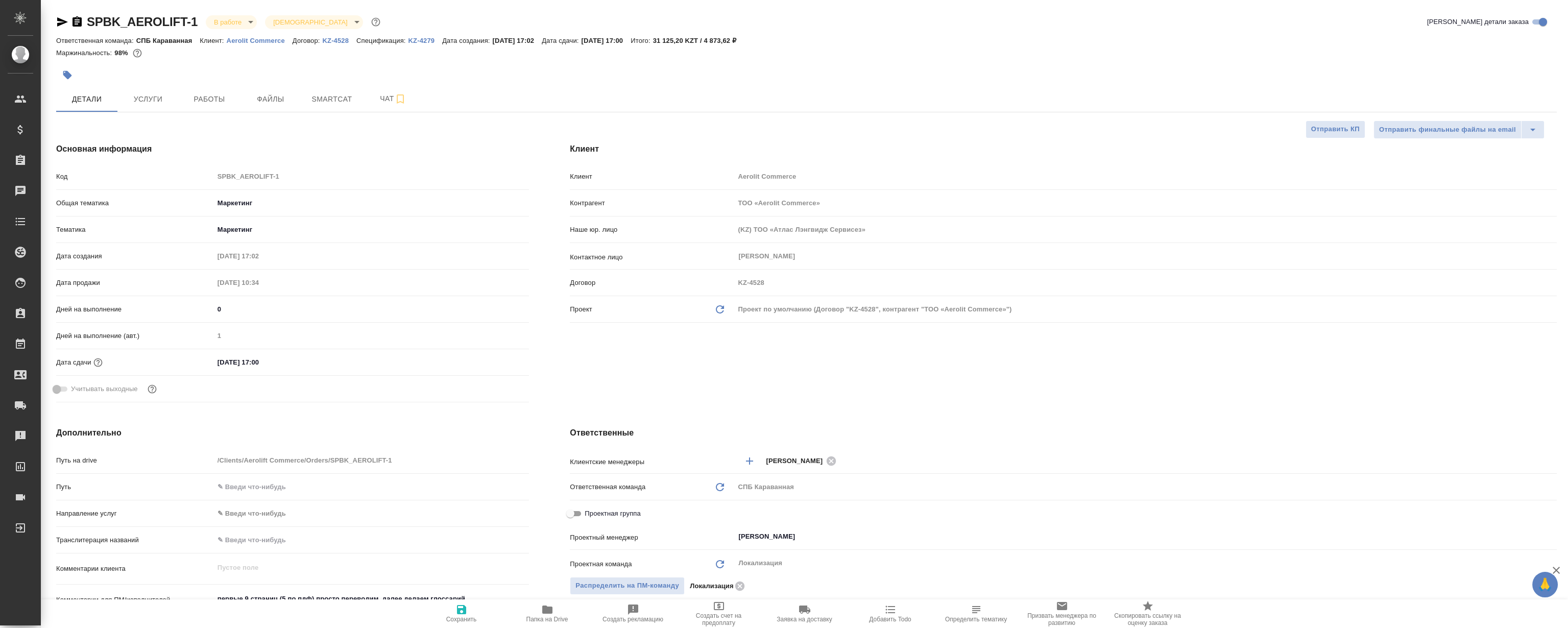
type textarea "x"
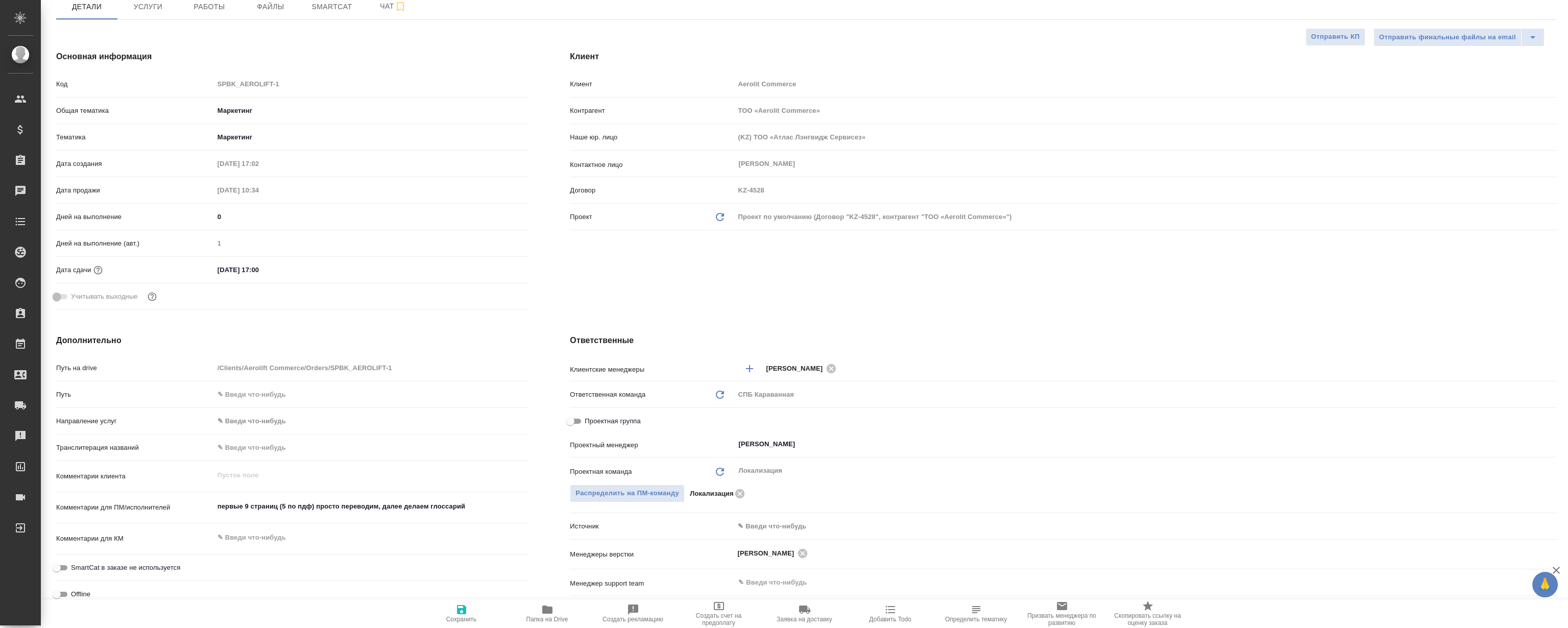
type textarea "x"
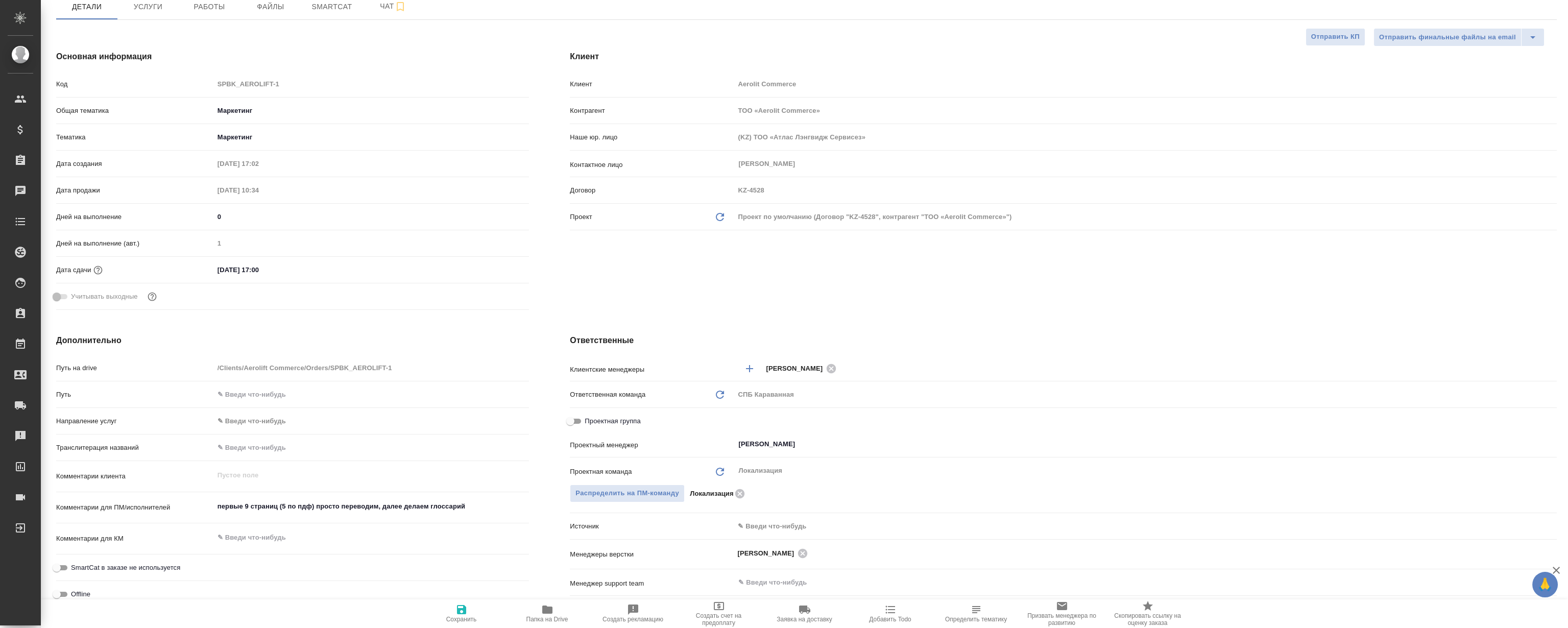
type textarea "x"
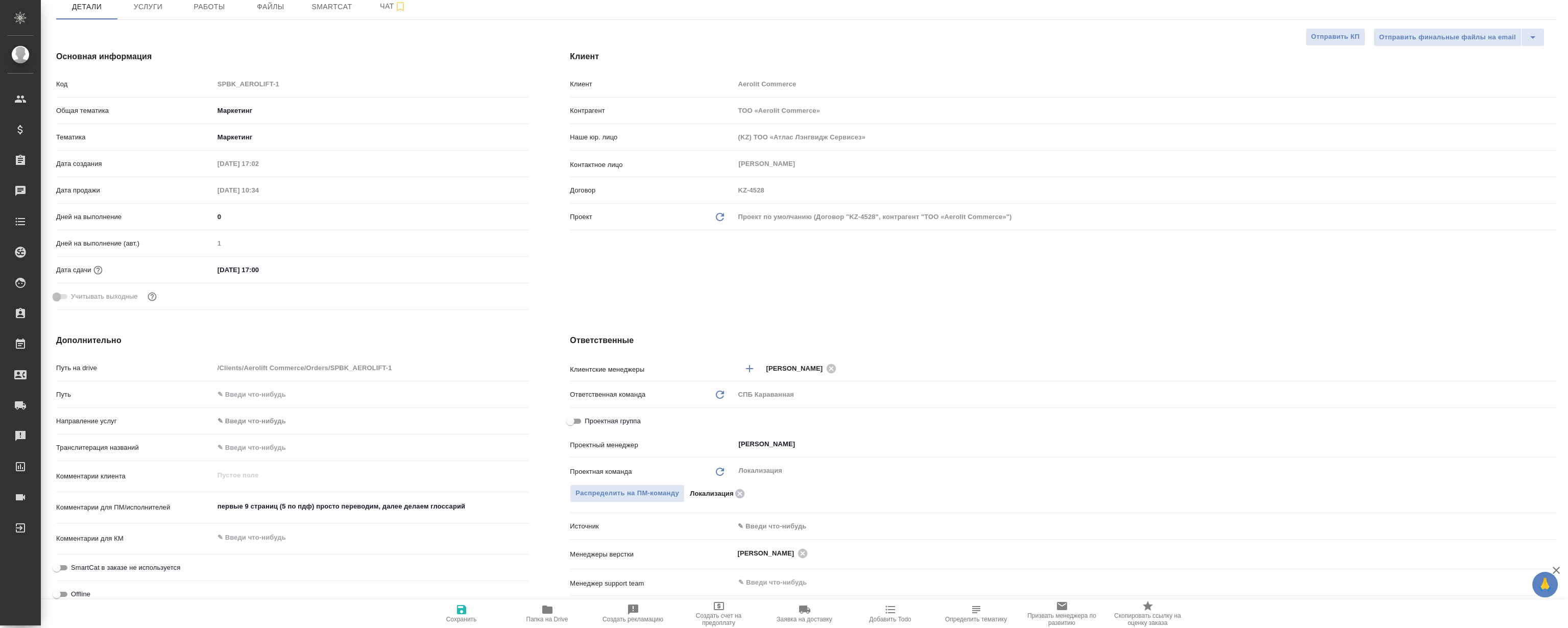
type textarea "x"
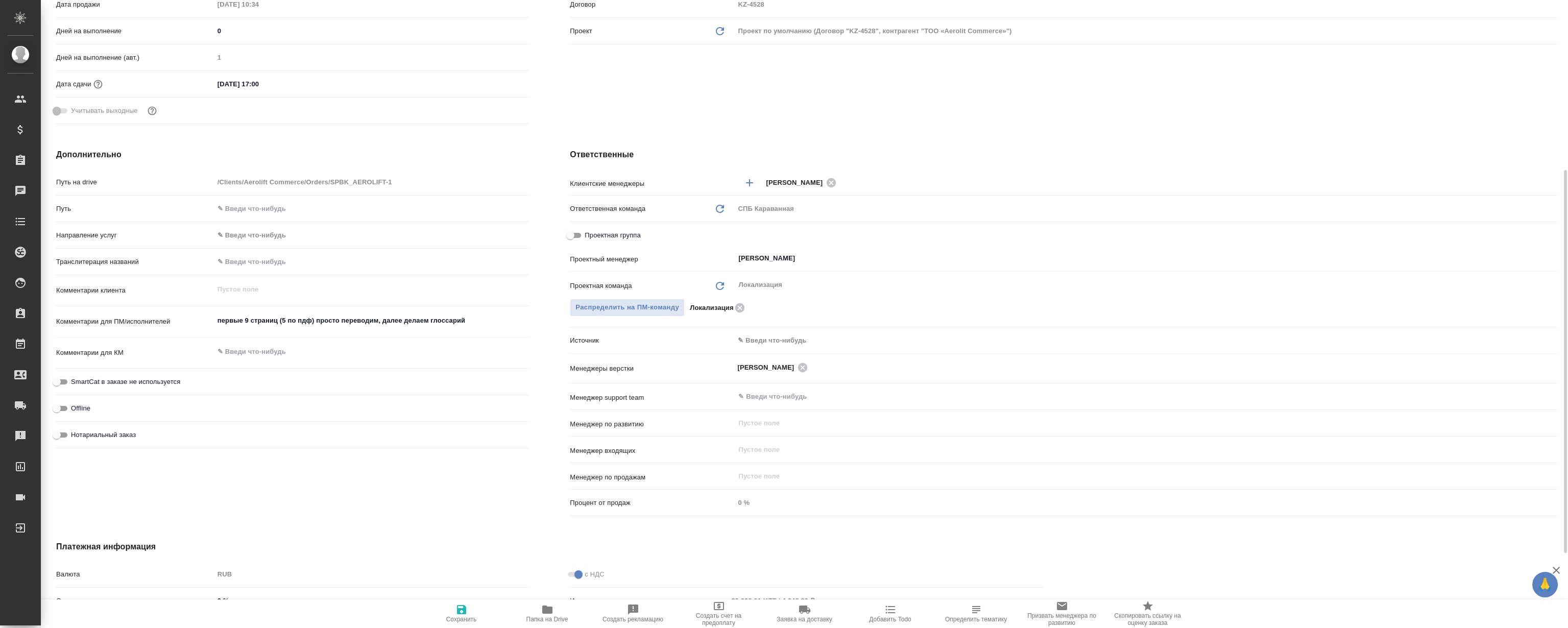
type textarea "x"
